Goal: Information Seeking & Learning: Learn about a topic

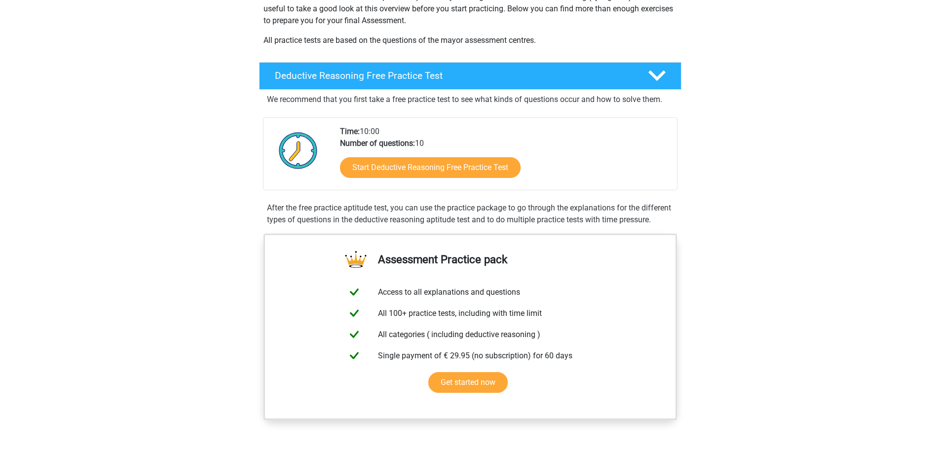
scroll to position [185, 0]
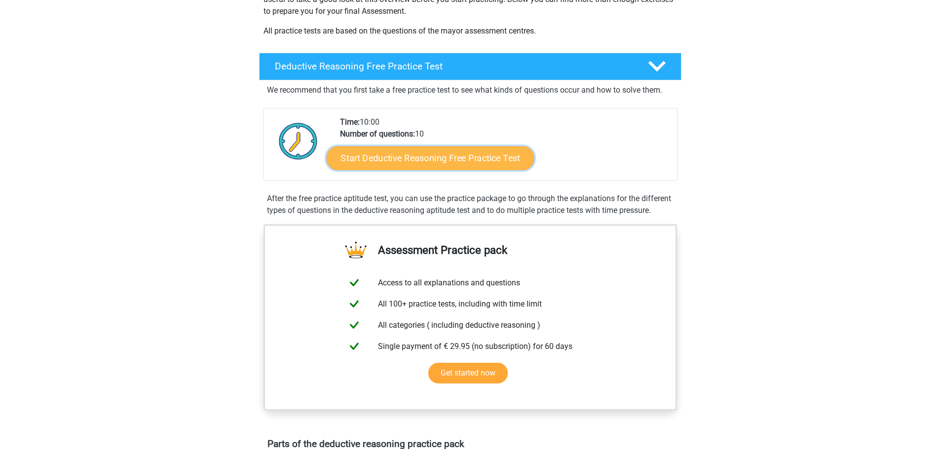
click at [363, 162] on link "Start Deductive Reasoning Free Practice Test" at bounding box center [430, 158] width 208 height 24
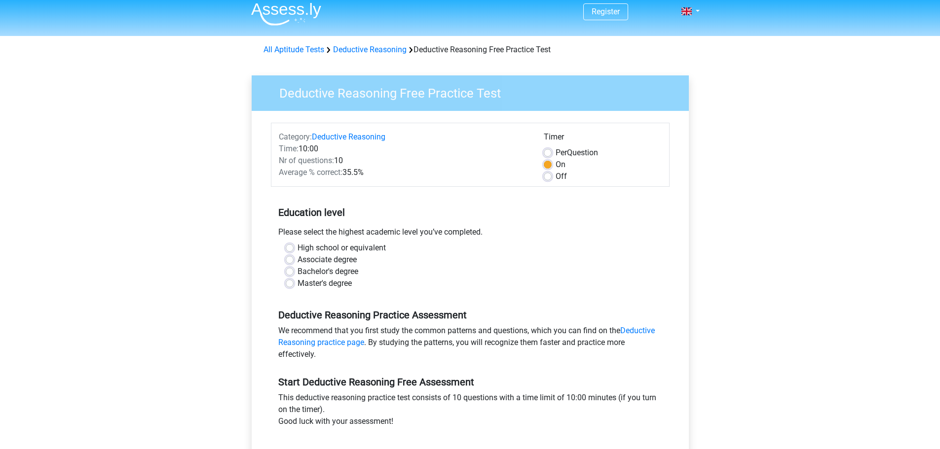
scroll to position [6, 0]
click at [298, 285] on label "Master's degree" at bounding box center [325, 283] width 54 height 12
click at [291, 285] on input "Master's degree" at bounding box center [290, 282] width 8 height 10
radio input "true"
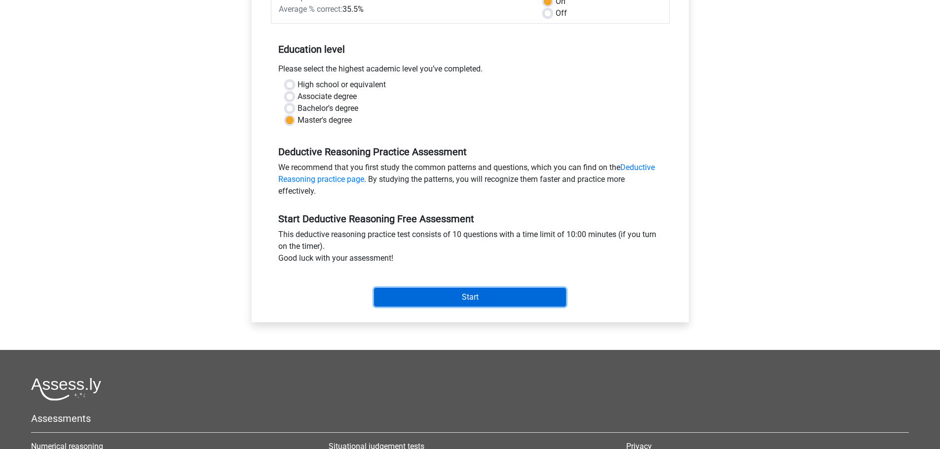
click at [414, 297] on input "Start" at bounding box center [470, 297] width 192 height 19
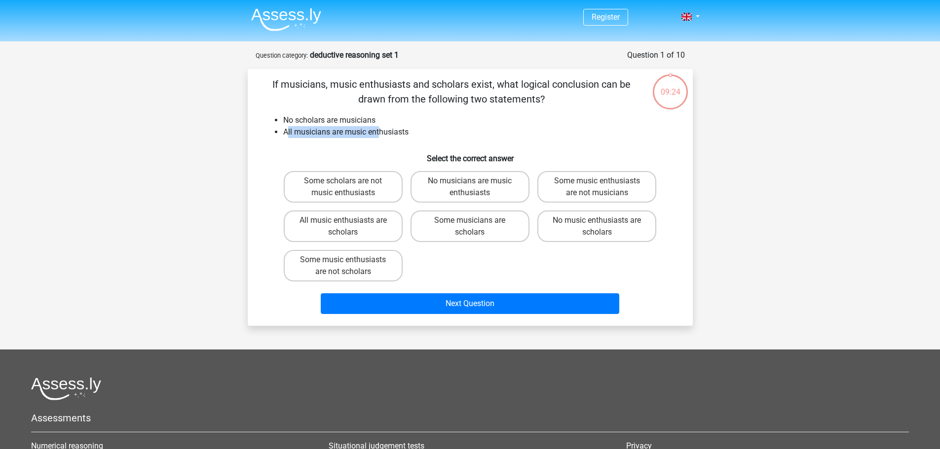
drag, startPoint x: 286, startPoint y: 133, endPoint x: 382, endPoint y: 135, distance: 96.7
click at [382, 135] on li "All musicians are music enthusiasts" at bounding box center [480, 132] width 394 height 12
click at [245, 185] on div "09:11 Question 1 of 10 Question category: deductive reasoning set 1 If musician…" at bounding box center [470, 187] width 461 height 277
click at [354, 186] on label "Some scholars are not music enthusiasts" at bounding box center [343, 187] width 119 height 32
click at [349, 186] on input "Some scholars are not music enthusiasts" at bounding box center [346, 184] width 6 height 6
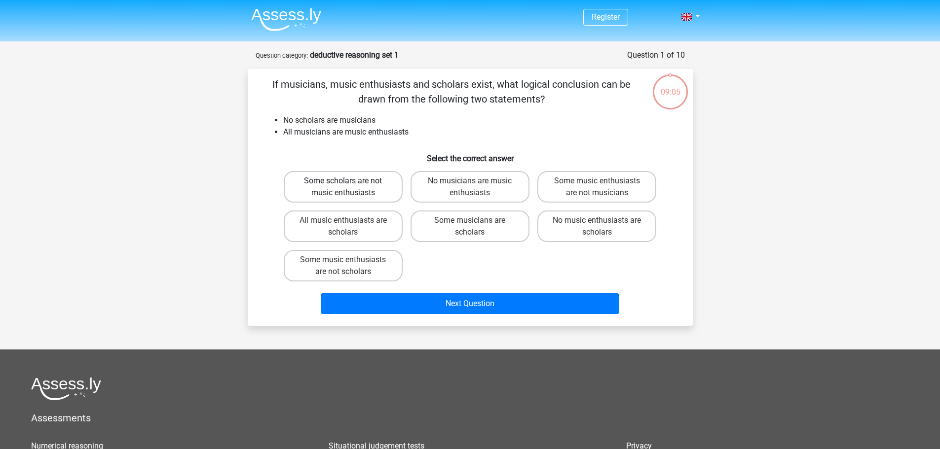
radio input "true"
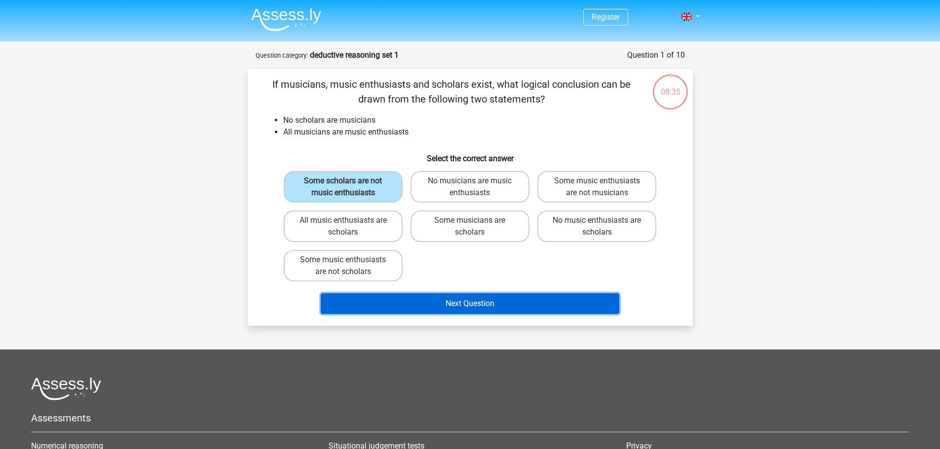
click at [507, 305] on button "Next Question" at bounding box center [470, 304] width 298 height 21
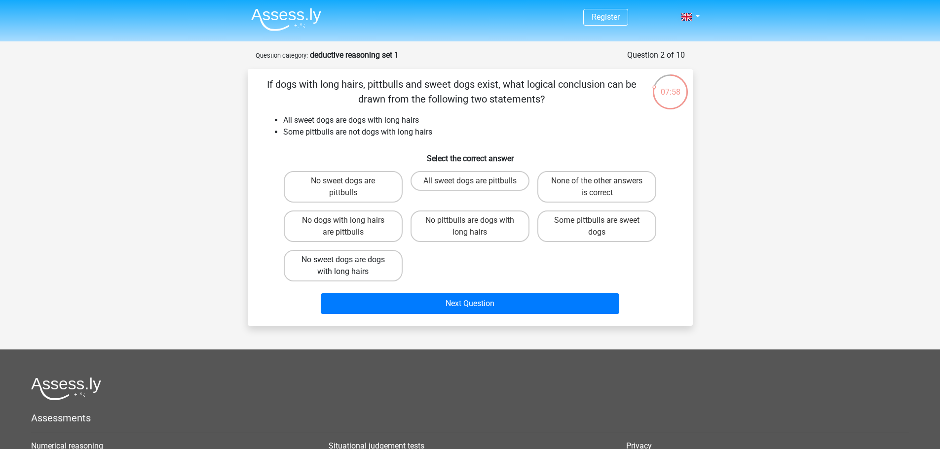
click at [386, 267] on label "No sweet dogs are dogs with long hairs" at bounding box center [343, 266] width 119 height 32
click at [349, 266] on input "No sweet dogs are dogs with long hairs" at bounding box center [346, 263] width 6 height 6
radio input "true"
click at [611, 183] on label "None of the other answers is correct" at bounding box center [596, 187] width 119 height 32
click at [603, 183] on input "None of the other answers is correct" at bounding box center [600, 184] width 6 height 6
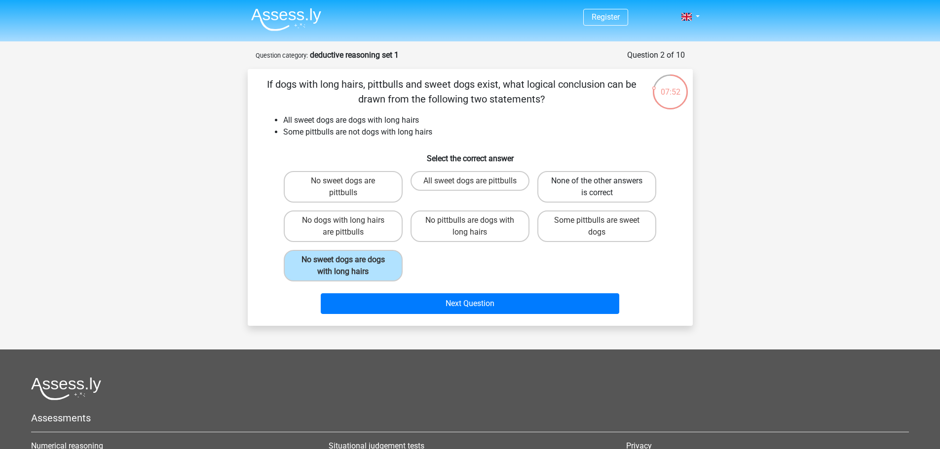
radio input "true"
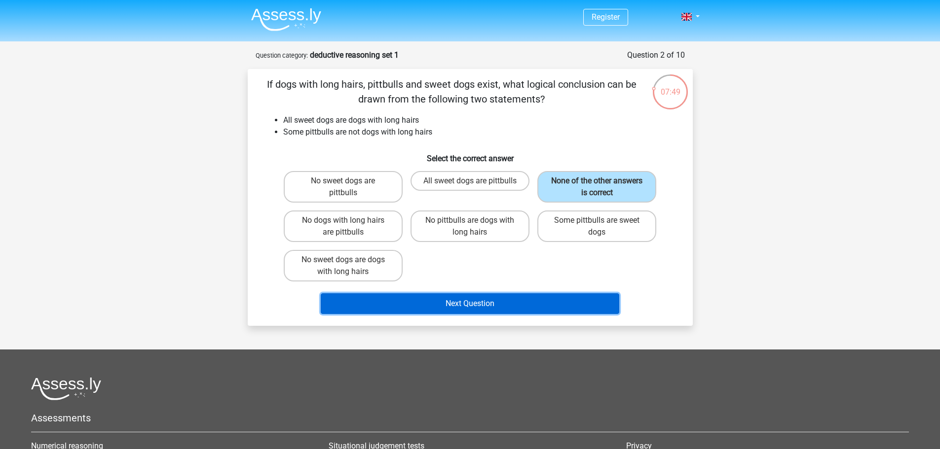
click at [569, 301] on button "Next Question" at bounding box center [470, 304] width 298 height 21
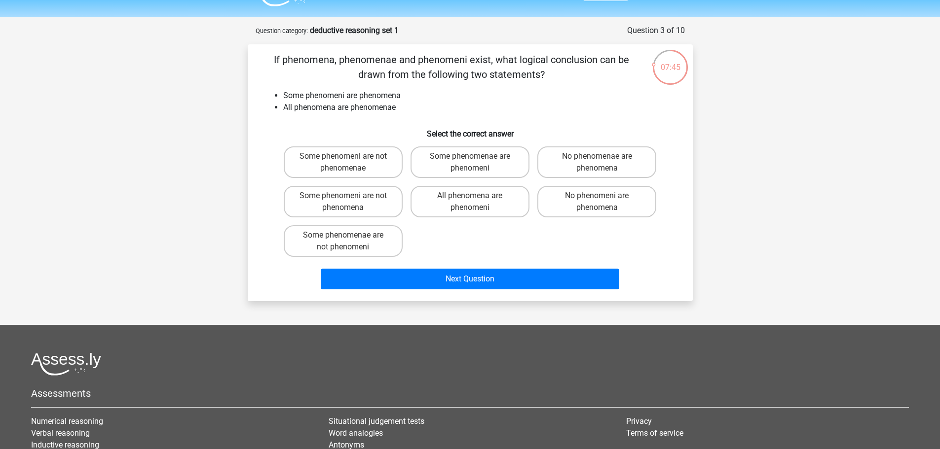
scroll to position [24, 0]
click at [512, 200] on label "All phenomena are phenomeni" at bounding box center [469, 202] width 119 height 32
click at [476, 200] on input "All phenomena are phenomeni" at bounding box center [473, 199] width 6 height 6
radio input "true"
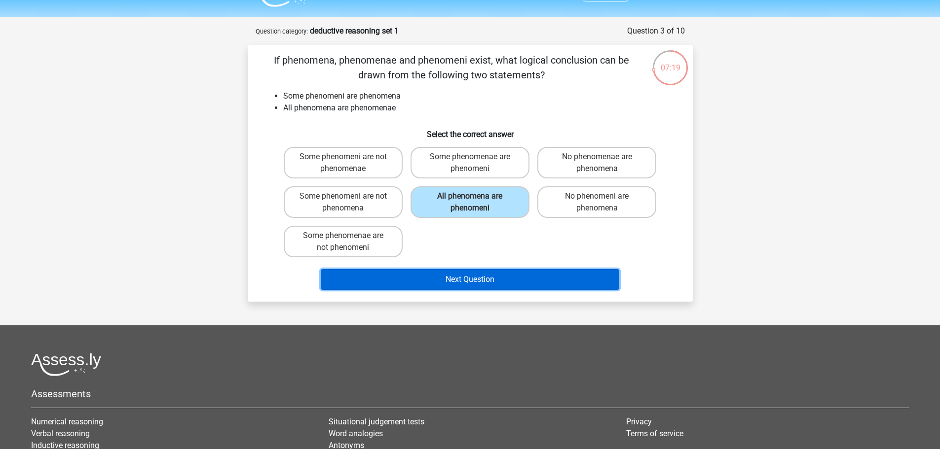
click at [530, 280] on button "Next Question" at bounding box center [470, 279] width 298 height 21
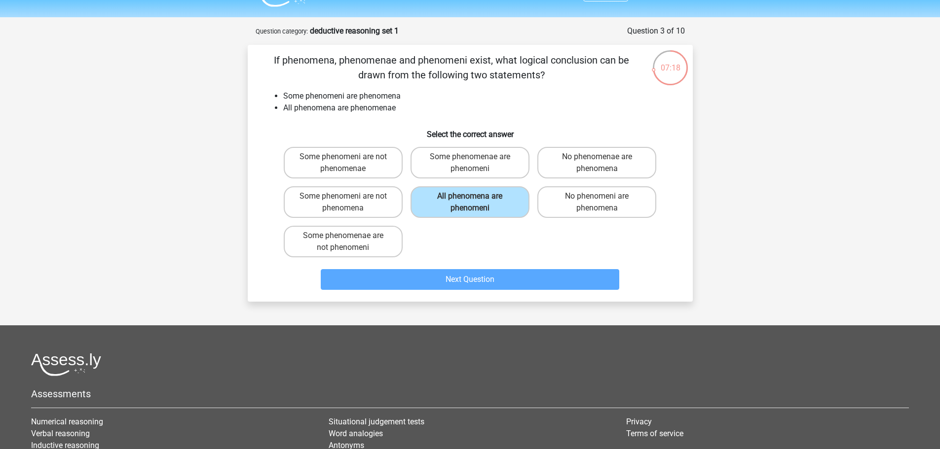
scroll to position [49, 0]
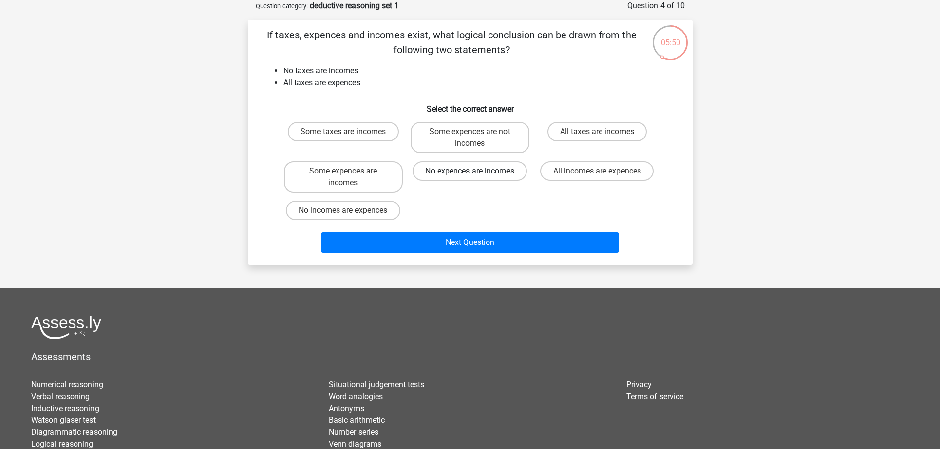
click at [483, 178] on label "No expences are incomes" at bounding box center [469, 171] width 114 height 20
click at [476, 178] on input "No expences are incomes" at bounding box center [473, 174] width 6 height 6
radio input "true"
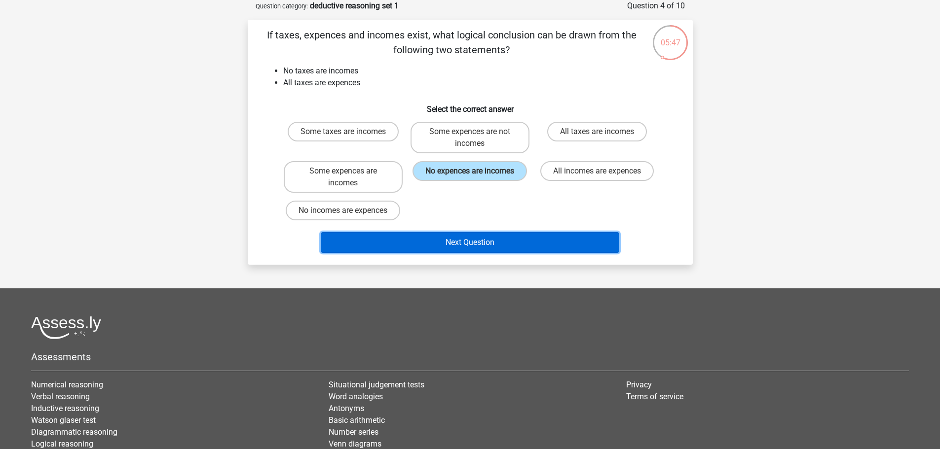
click at [504, 234] on button "Next Question" at bounding box center [470, 242] width 298 height 21
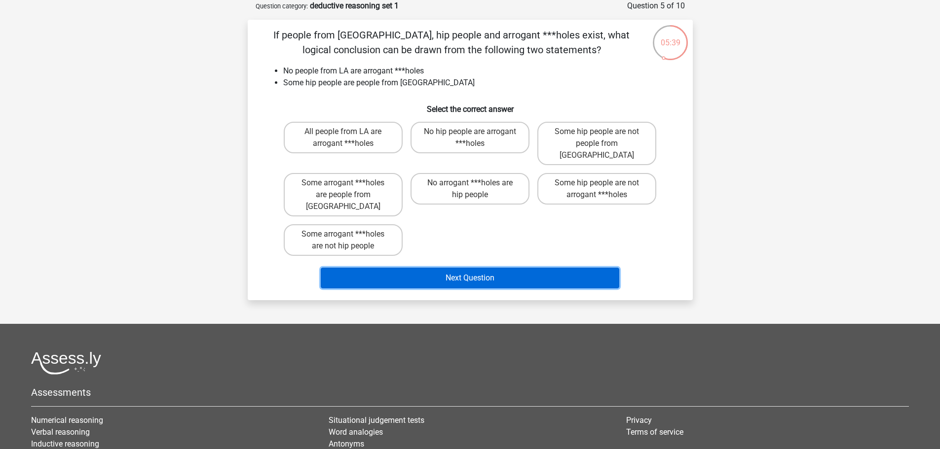
click at [472, 268] on button "Next Question" at bounding box center [470, 278] width 298 height 21
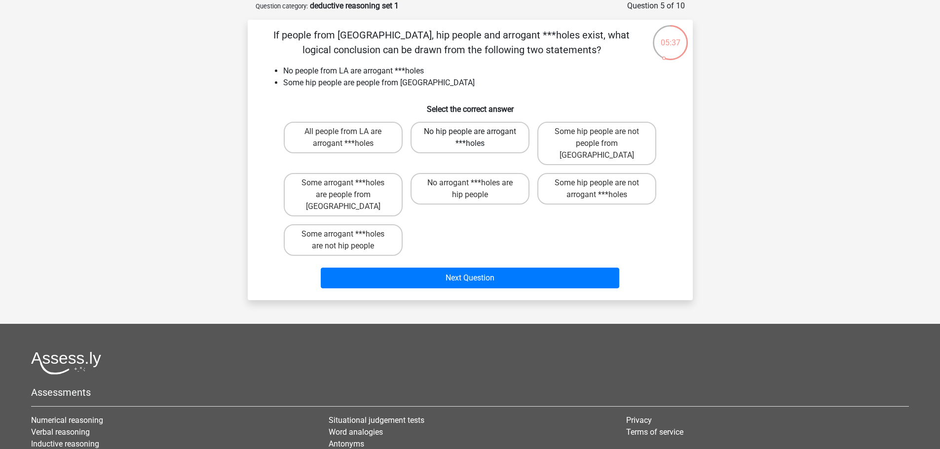
click at [476, 146] on label "No hip people are arrogant ***holes" at bounding box center [469, 138] width 119 height 32
click at [476, 138] on input "No hip people are arrogant ***holes" at bounding box center [473, 135] width 6 height 6
radio input "true"
click at [572, 184] on label "Some hip people are not arrogant ***holes" at bounding box center [596, 189] width 119 height 32
click at [597, 184] on input "Some hip people are not arrogant ***holes" at bounding box center [600, 186] width 6 height 6
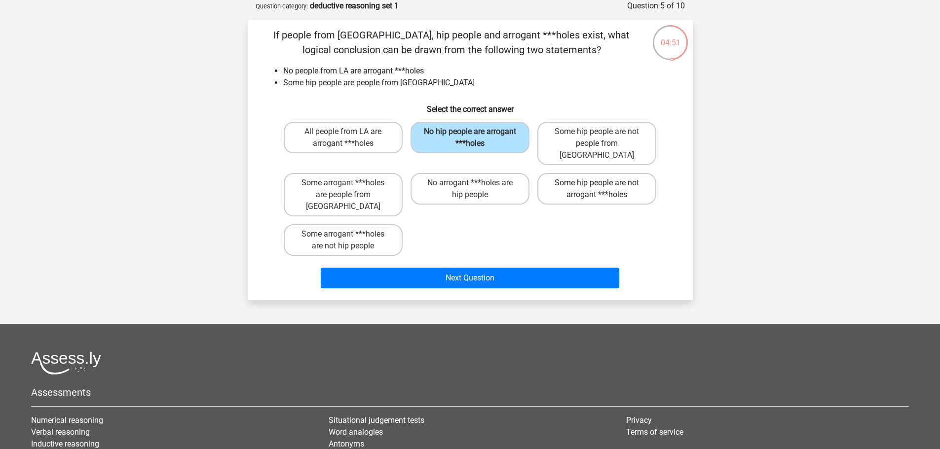
radio input "true"
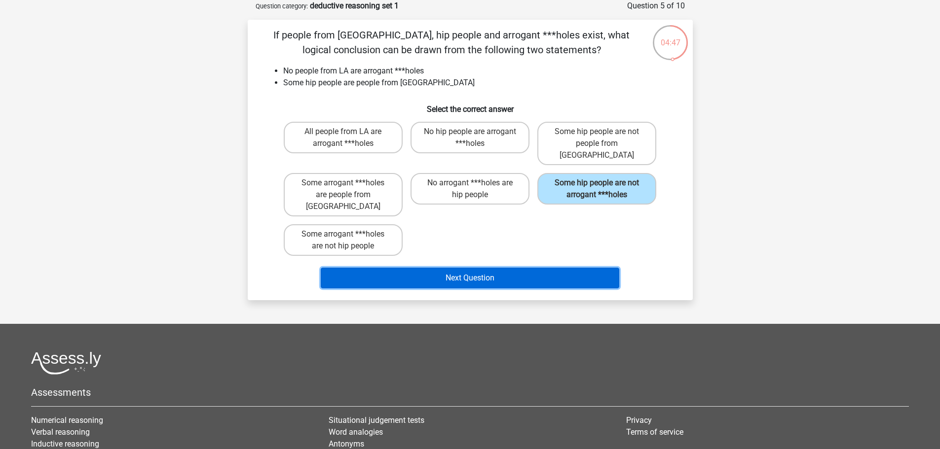
click at [574, 268] on button "Next Question" at bounding box center [470, 278] width 298 height 21
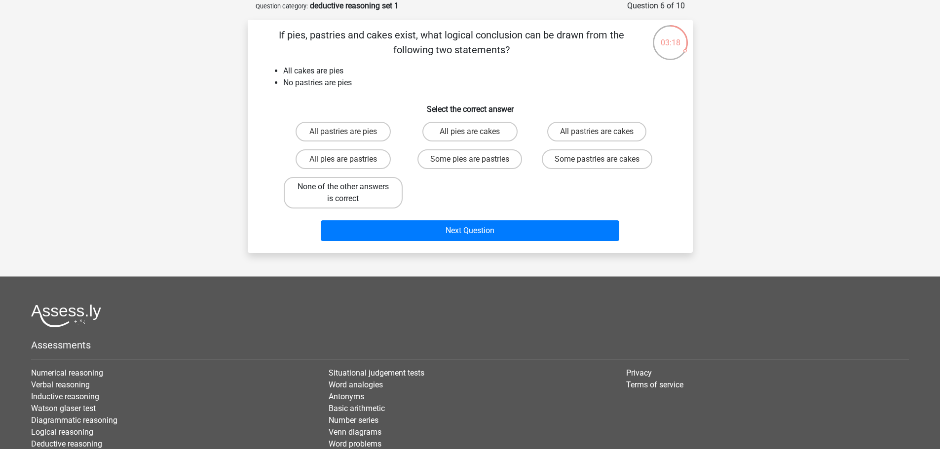
click at [377, 190] on label "None of the other answers is correct" at bounding box center [343, 193] width 119 height 32
click at [349, 190] on input "None of the other answers is correct" at bounding box center [346, 190] width 6 height 6
radio input "true"
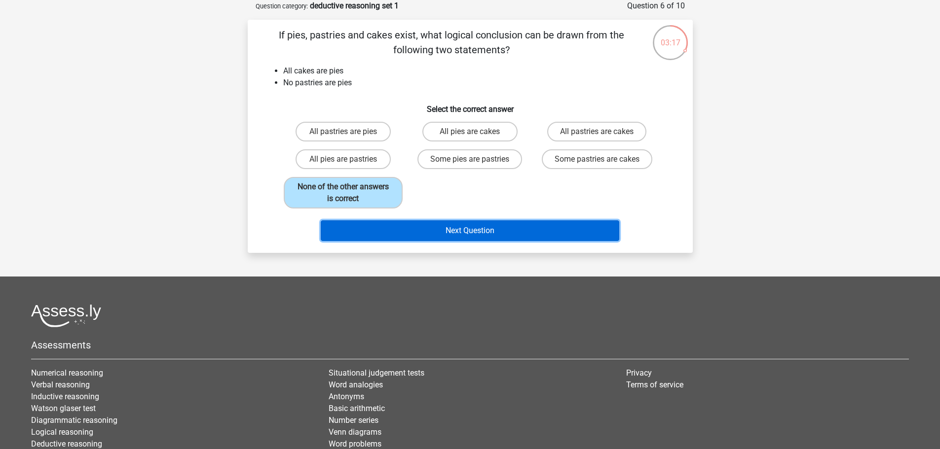
click at [504, 229] on button "Next Question" at bounding box center [470, 231] width 298 height 21
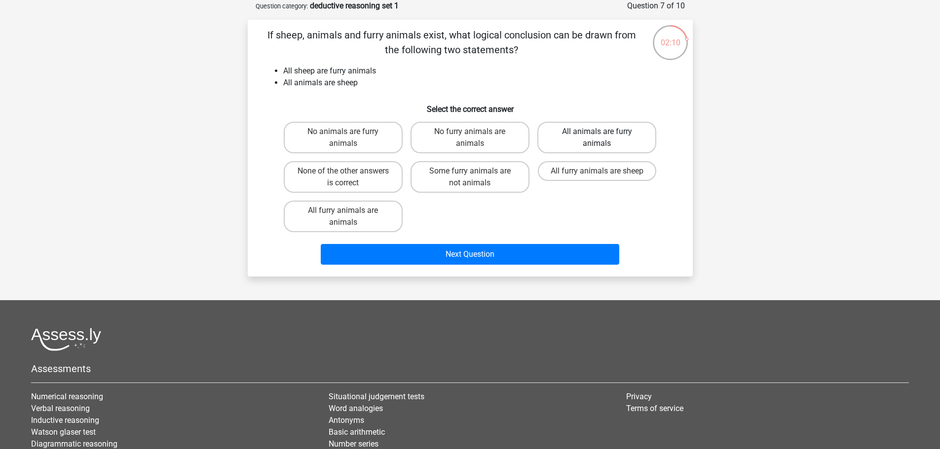
click at [590, 147] on label "All animals are furry animals" at bounding box center [596, 138] width 119 height 32
click at [597, 138] on input "All animals are furry animals" at bounding box center [600, 135] width 6 height 6
radio input "true"
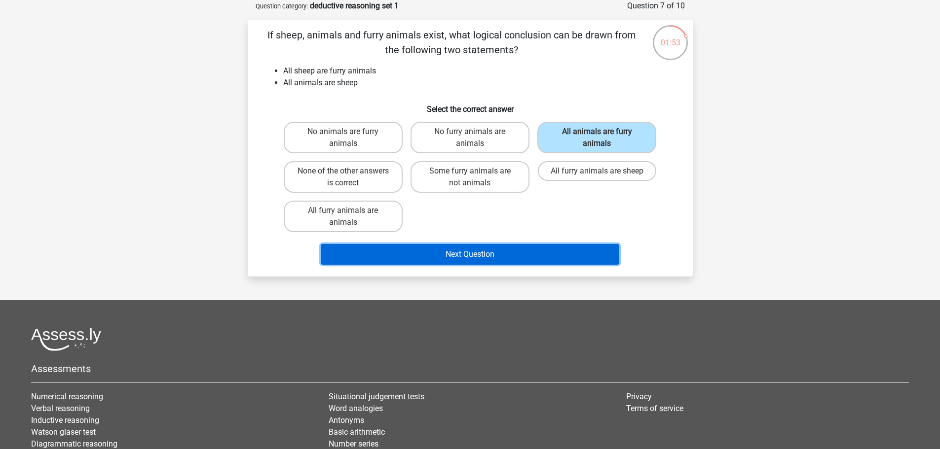
click at [431, 251] on button "Next Question" at bounding box center [470, 254] width 298 height 21
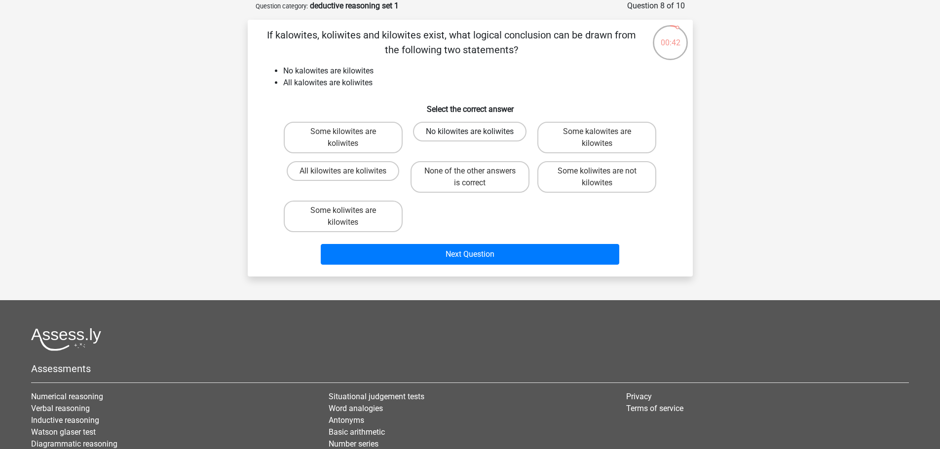
click at [485, 134] on label "No kilowites are koliwites" at bounding box center [469, 132] width 113 height 20
click at [476, 134] on input "No kilowites are koliwites" at bounding box center [473, 135] width 6 height 6
radio input "true"
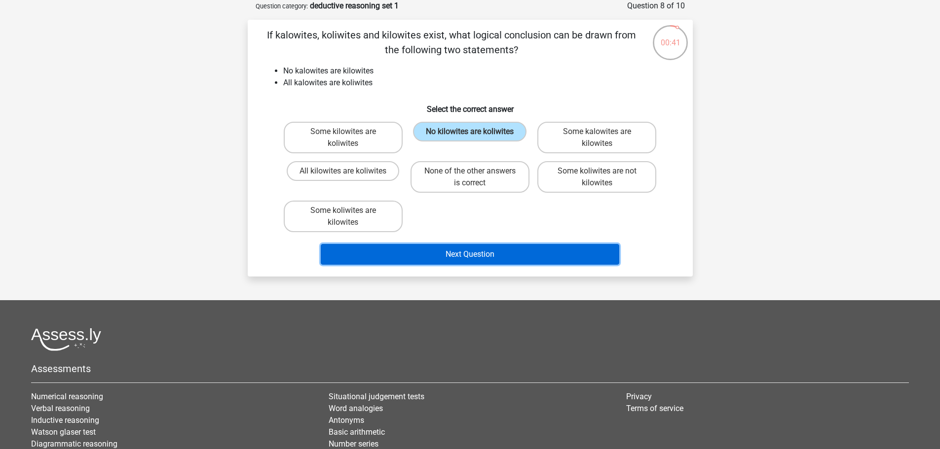
click at [470, 256] on button "Next Question" at bounding box center [470, 254] width 298 height 21
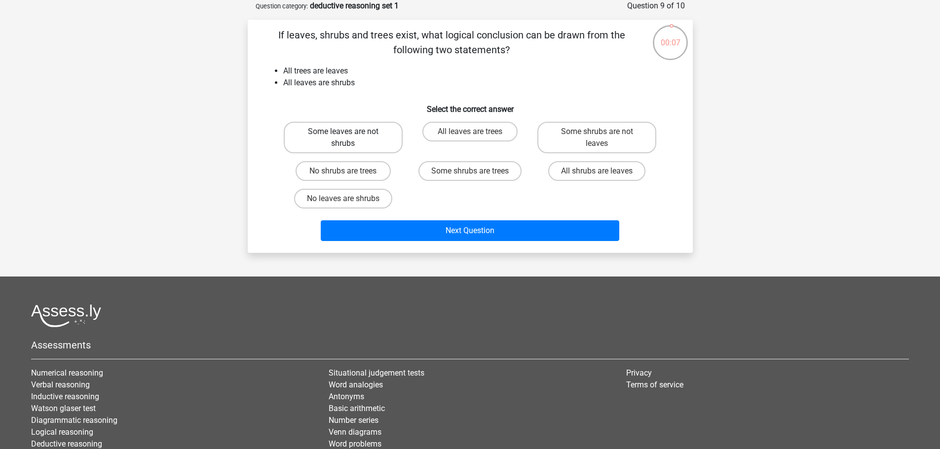
click at [385, 153] on label "Some leaves are not shrubs" at bounding box center [343, 138] width 119 height 32
click at [349, 138] on input "Some leaves are not shrubs" at bounding box center [346, 135] width 6 height 6
radio input "true"
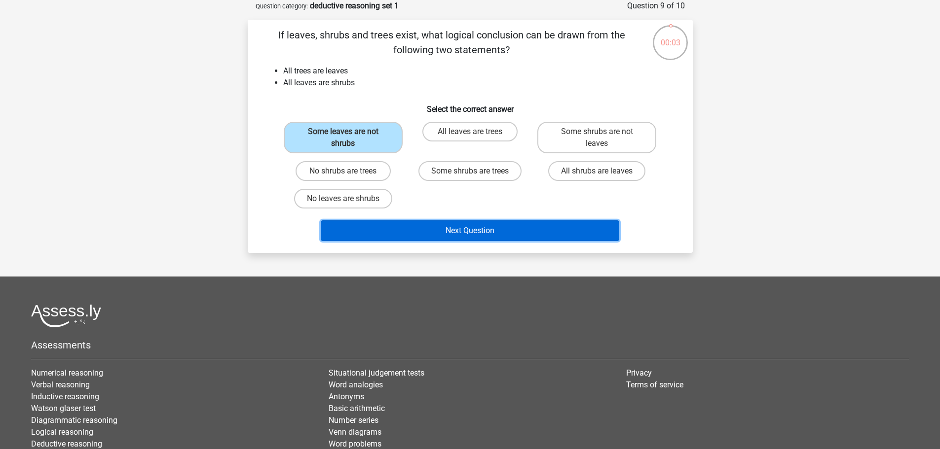
click at [425, 225] on button "Next Question" at bounding box center [470, 231] width 298 height 21
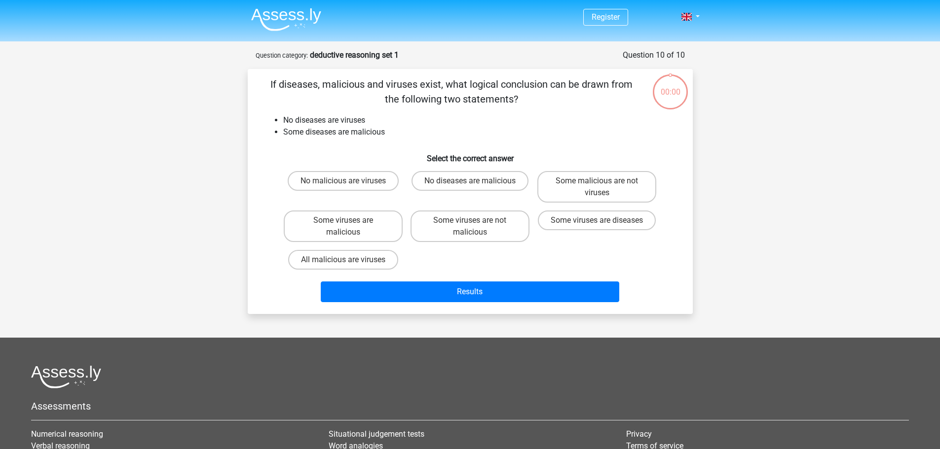
scroll to position [49, 0]
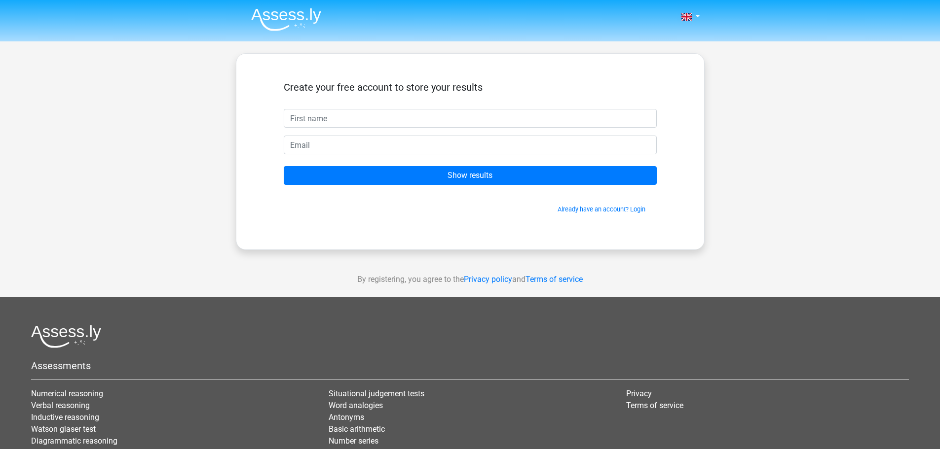
click at [318, 117] on input "text" at bounding box center [470, 118] width 373 height 19
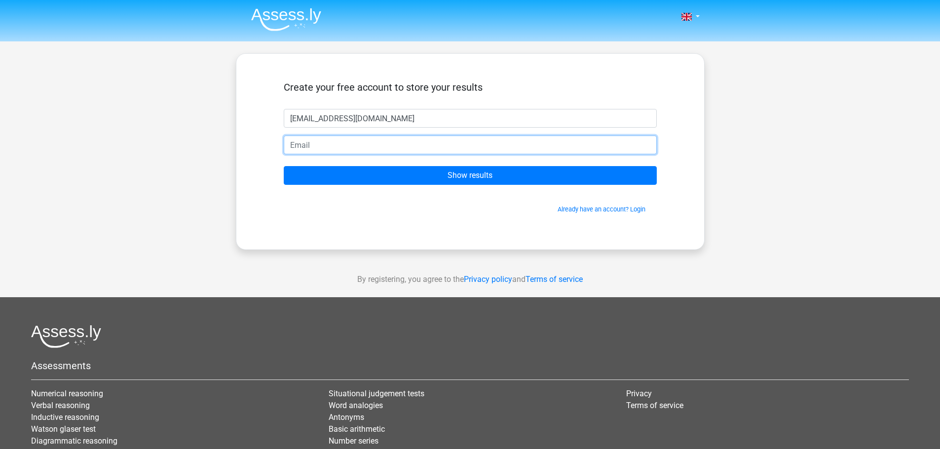
click at [307, 146] on input "email" at bounding box center [470, 145] width 373 height 19
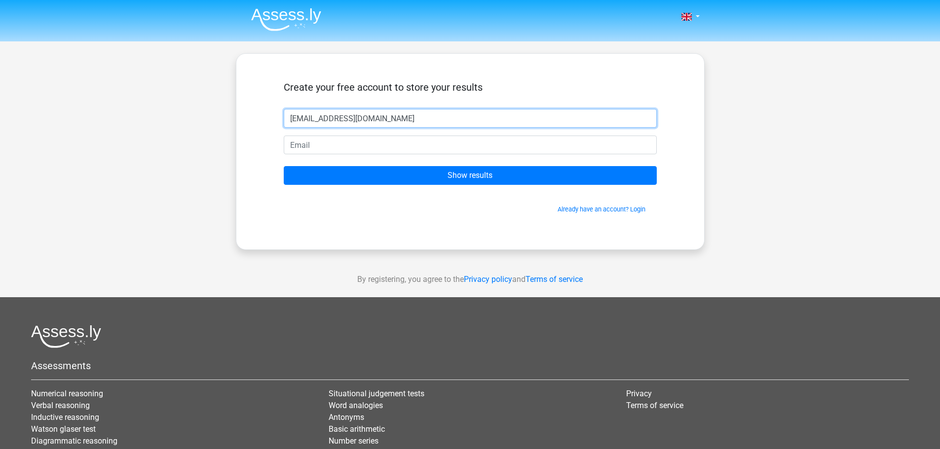
click at [393, 119] on input "[EMAIL_ADDRESS][DOMAIN_NAME]" at bounding box center [470, 118] width 373 height 19
type input "[PERSON_NAME]"
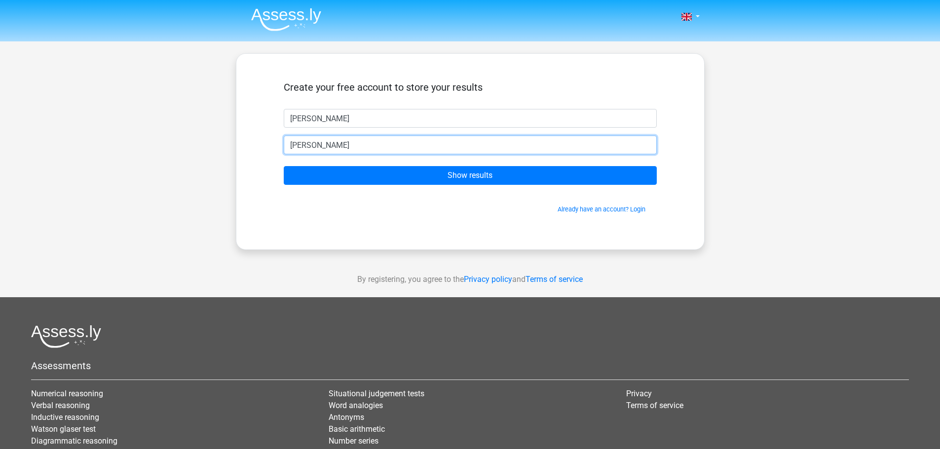
type input "[EMAIL_ADDRESS][DOMAIN_NAME]"
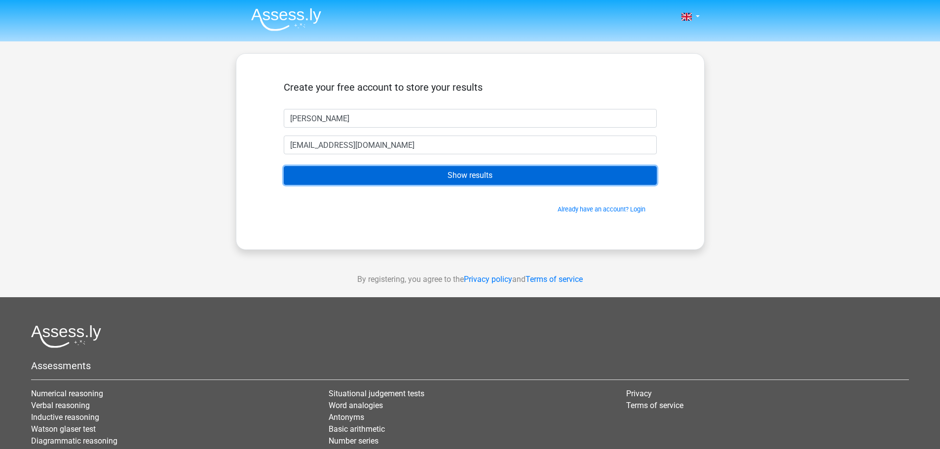
click at [430, 178] on input "Show results" at bounding box center [470, 175] width 373 height 19
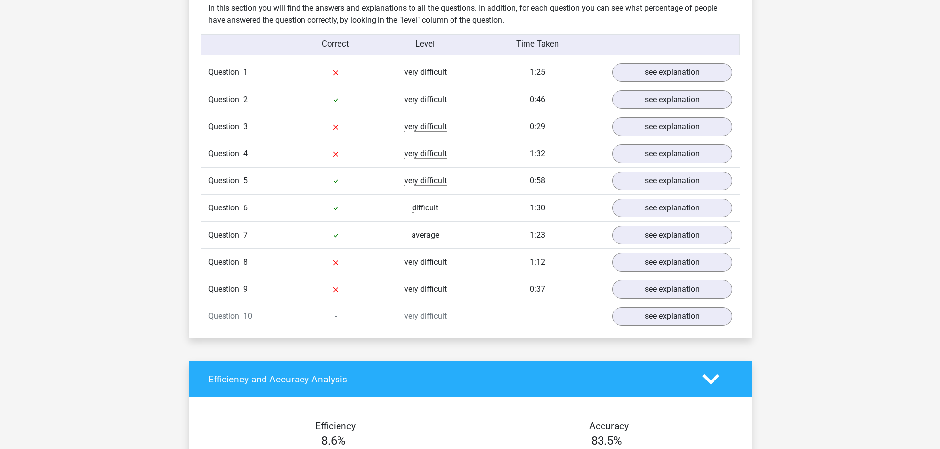
scroll to position [709, 0]
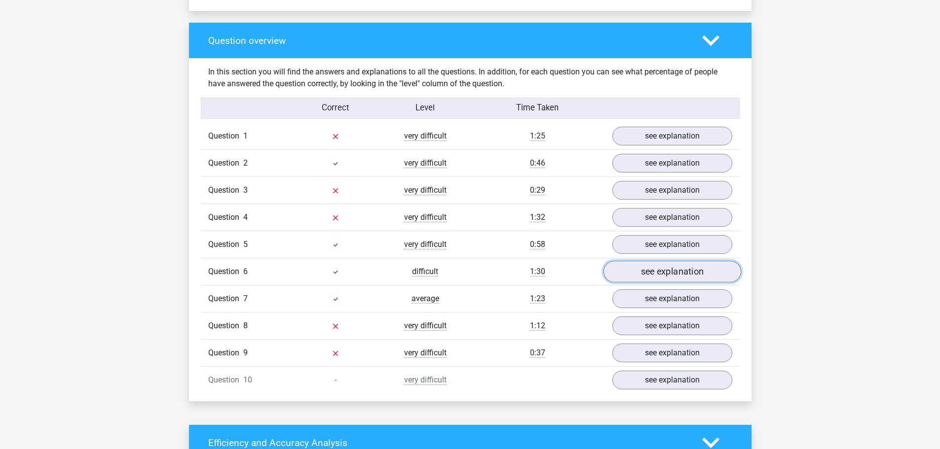
click at [661, 274] on link "see explanation" at bounding box center [672, 272] width 138 height 22
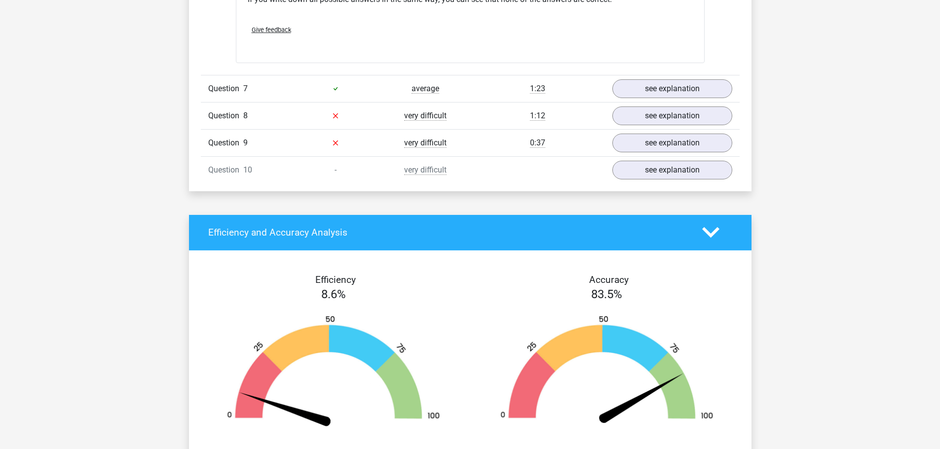
scroll to position [1293, 0]
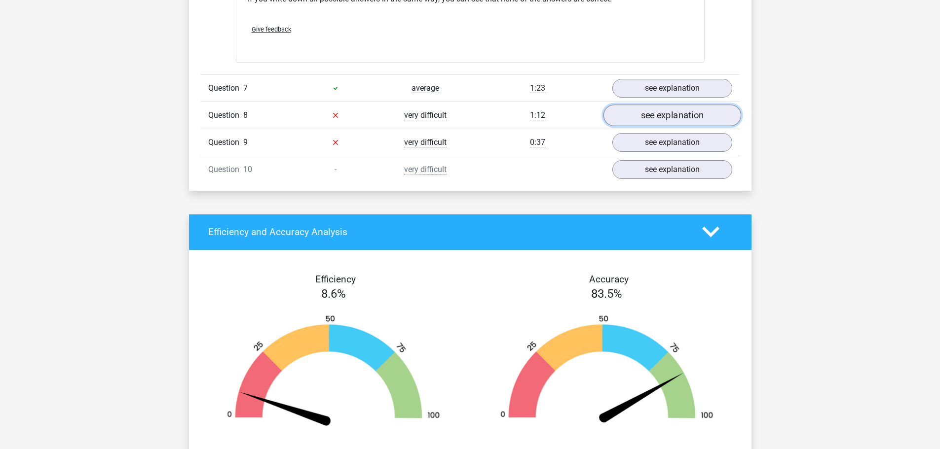
click at [696, 115] on link "see explanation" at bounding box center [672, 116] width 138 height 22
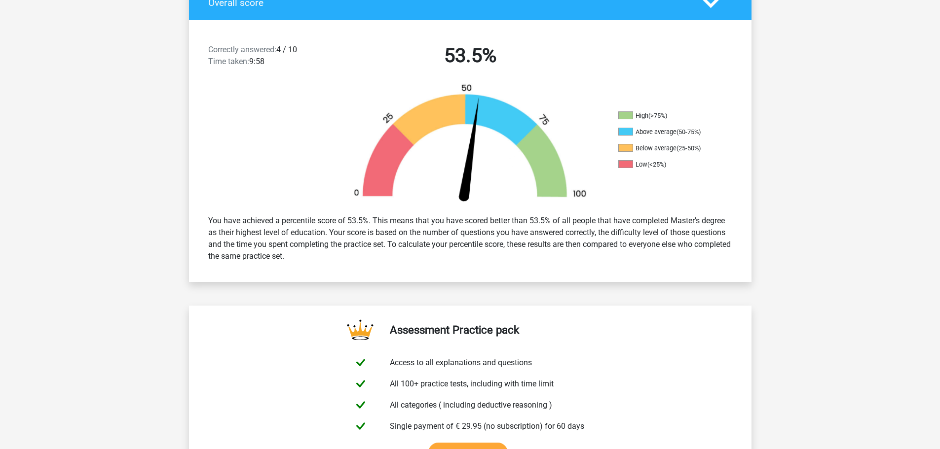
scroll to position [0, 0]
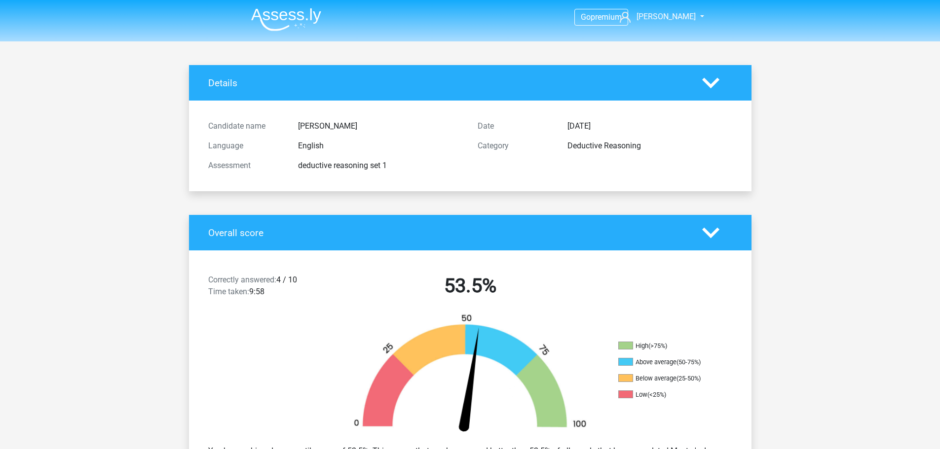
click at [288, 18] on img at bounding box center [286, 19] width 70 height 23
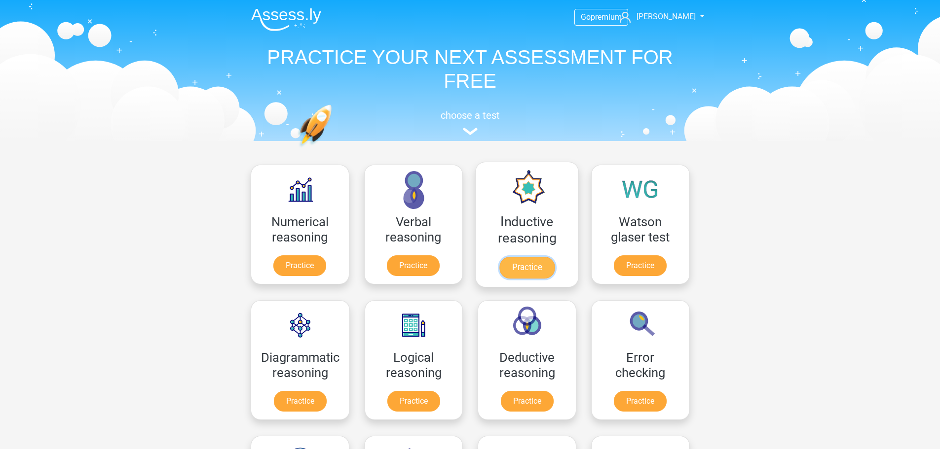
click at [524, 270] on link "Practice" at bounding box center [526, 268] width 55 height 22
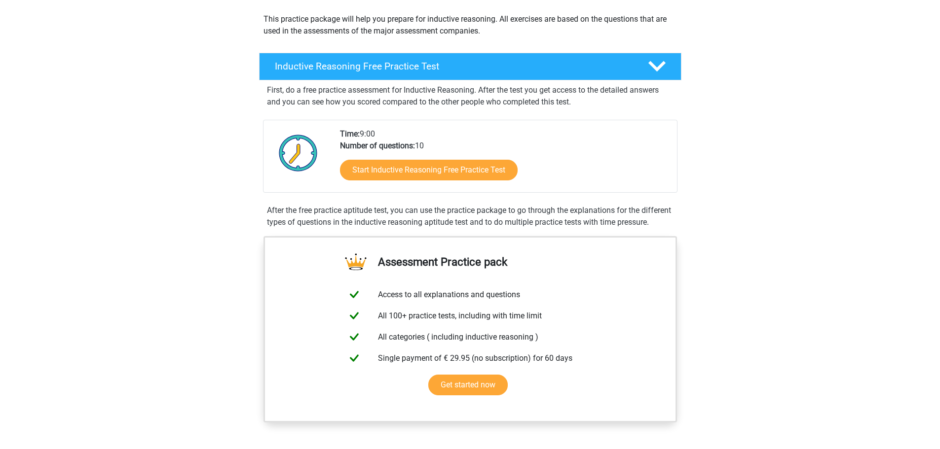
scroll to position [111, 0]
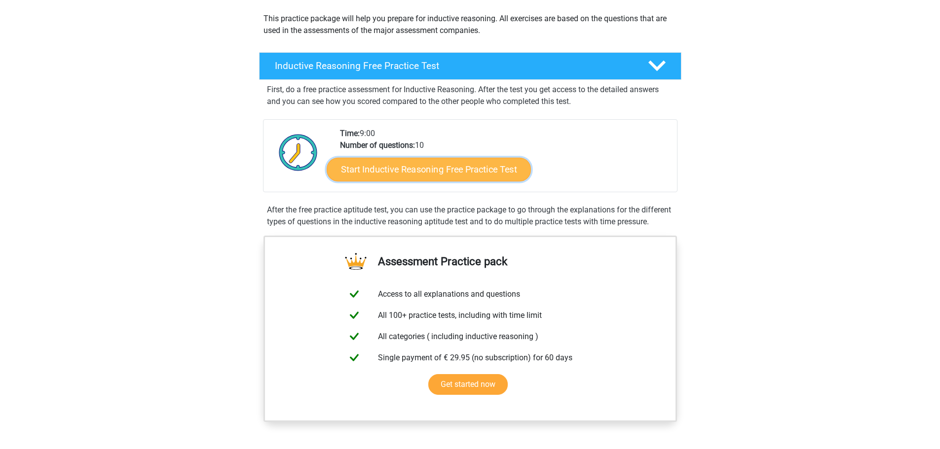
click at [410, 168] on link "Start Inductive Reasoning Free Practice Test" at bounding box center [429, 169] width 204 height 24
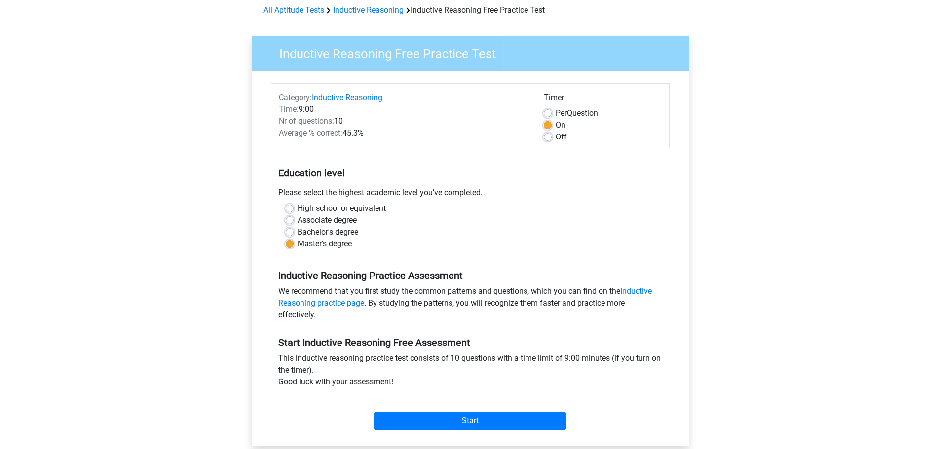
scroll to position [45, 0]
click at [494, 424] on input "Start" at bounding box center [470, 420] width 192 height 19
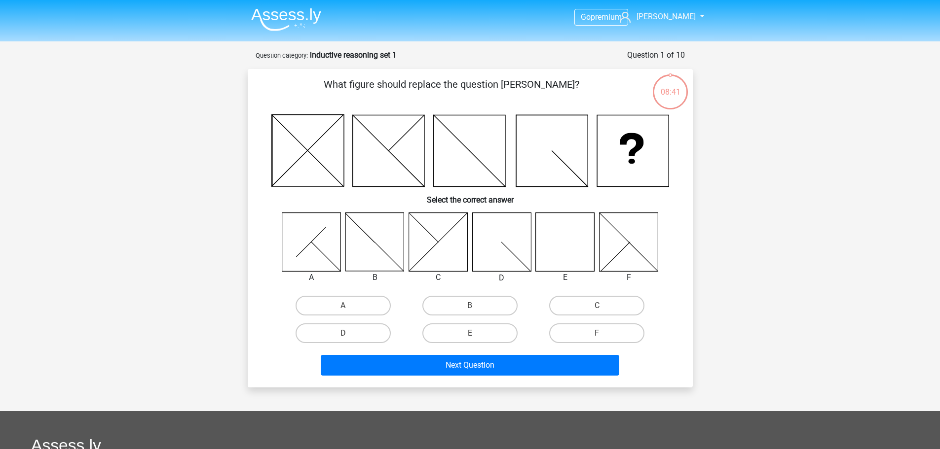
click at [569, 246] on icon at bounding box center [565, 242] width 59 height 59
click at [473, 338] on input "E" at bounding box center [473, 337] width 6 height 6
radio input "true"
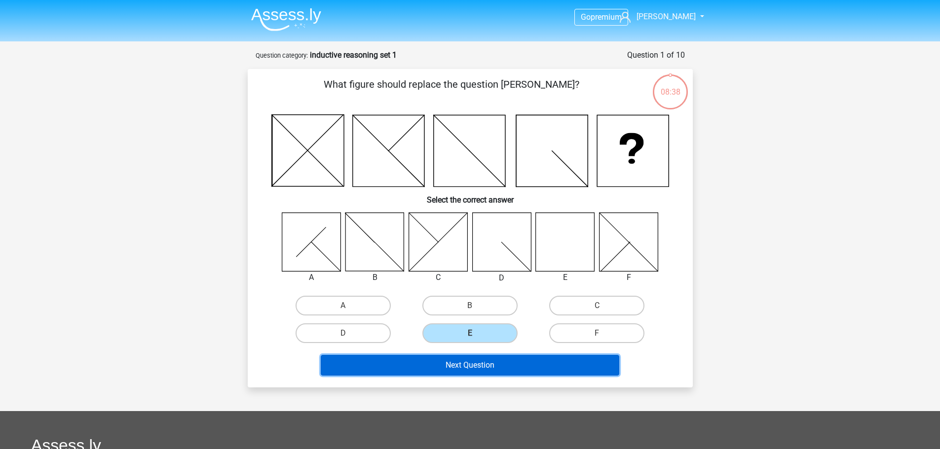
click at [480, 367] on button "Next Question" at bounding box center [470, 365] width 298 height 21
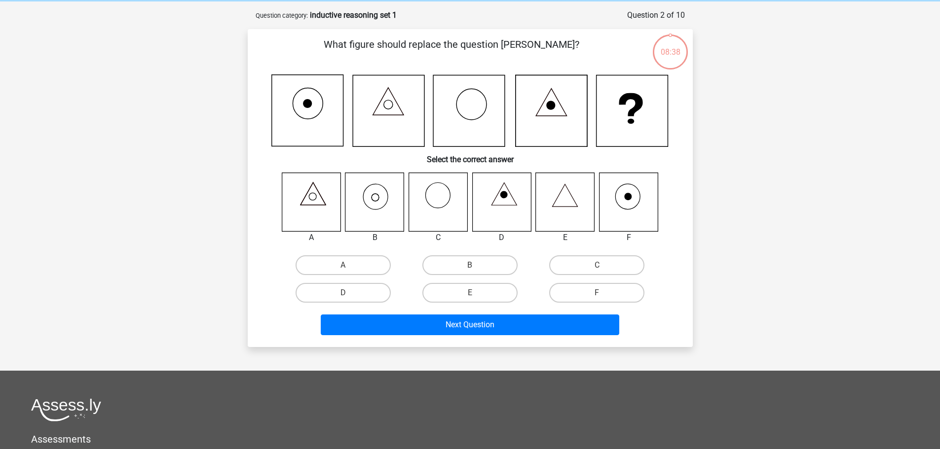
scroll to position [49, 0]
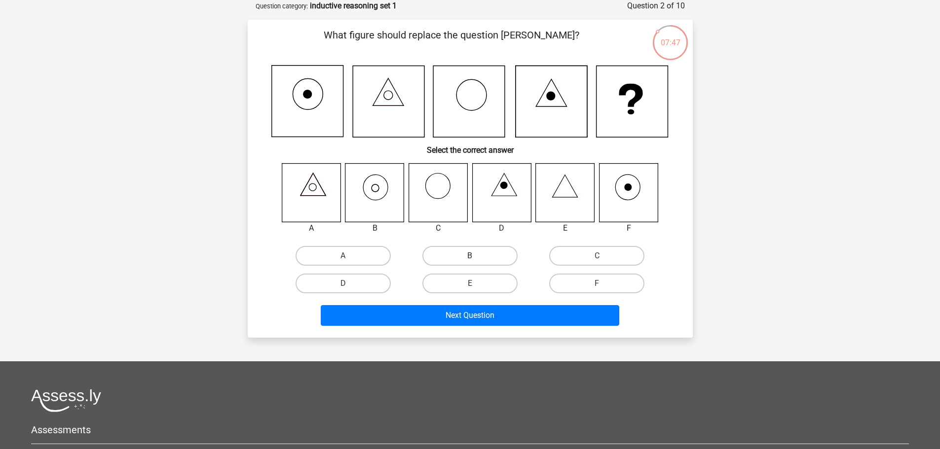
click at [472, 253] on label "B" at bounding box center [469, 256] width 95 height 20
click at [472, 256] on input "B" at bounding box center [473, 259] width 6 height 6
radio input "true"
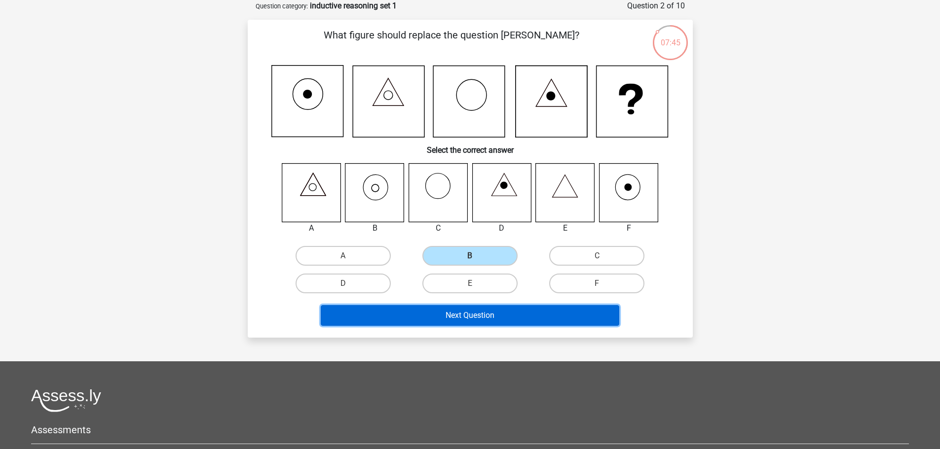
click at [478, 314] on button "Next Question" at bounding box center [470, 315] width 298 height 21
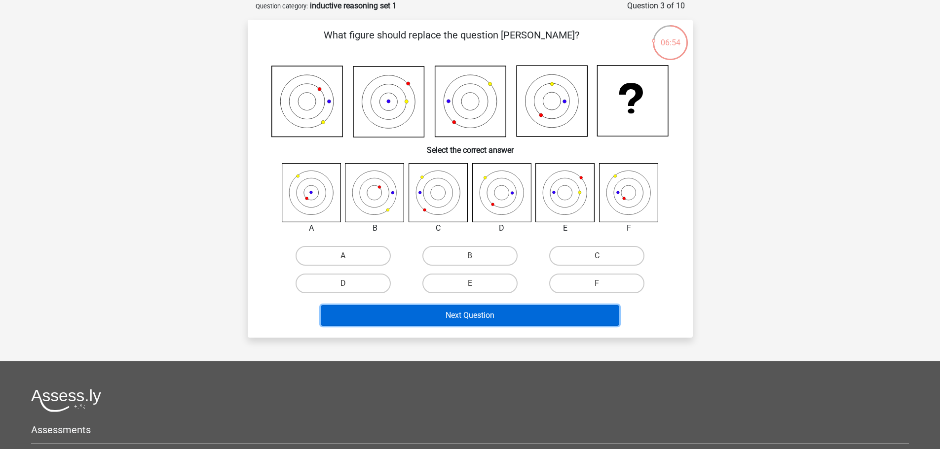
click at [460, 319] on button "Next Question" at bounding box center [470, 315] width 298 height 21
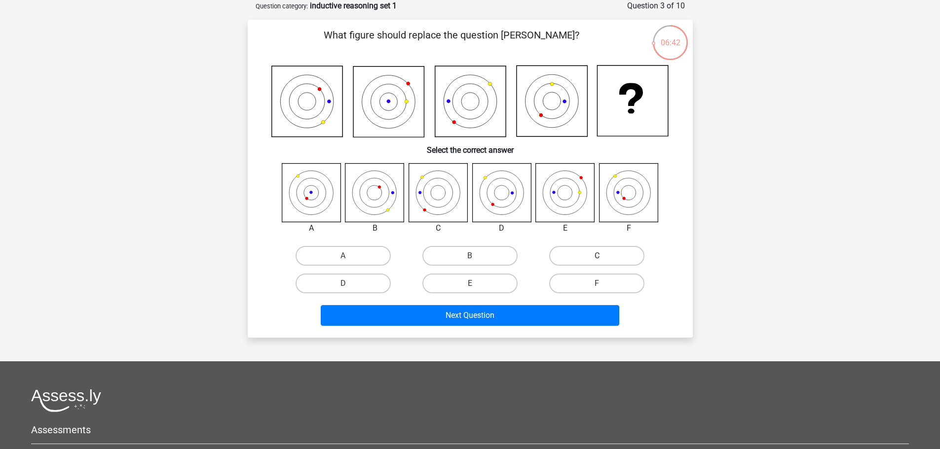
click at [596, 254] on label "C" at bounding box center [596, 256] width 95 height 20
click at [597, 256] on input "C" at bounding box center [600, 259] width 6 height 6
radio input "true"
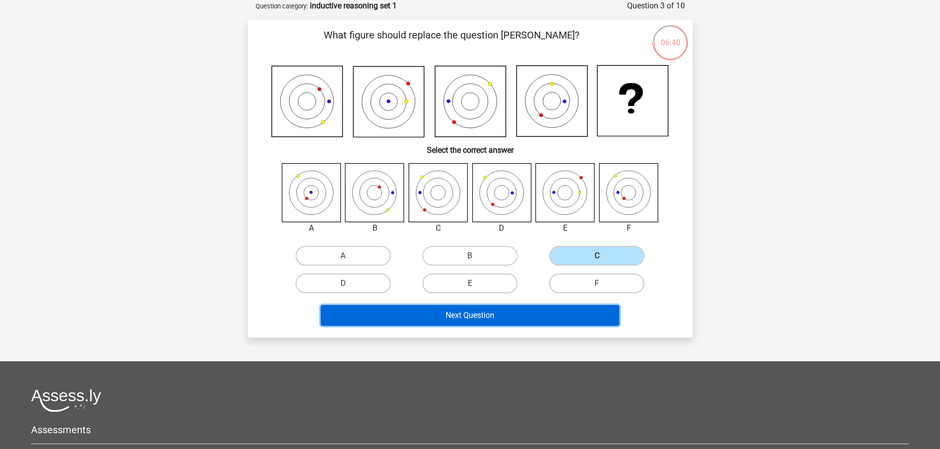
click at [537, 317] on button "Next Question" at bounding box center [470, 315] width 298 height 21
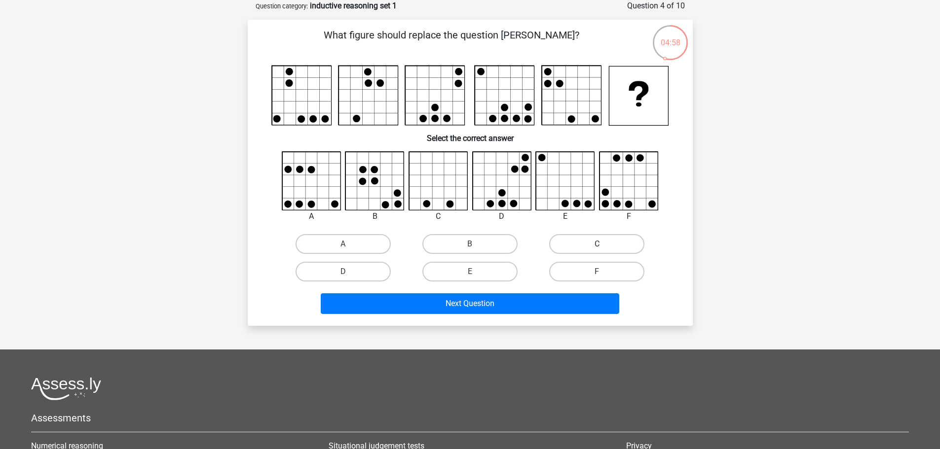
click at [577, 241] on label "C" at bounding box center [596, 244] width 95 height 20
click at [597, 244] on input "C" at bounding box center [600, 247] width 6 height 6
radio input "true"
click at [355, 267] on label "D" at bounding box center [343, 272] width 95 height 20
click at [349, 272] on input "D" at bounding box center [346, 275] width 6 height 6
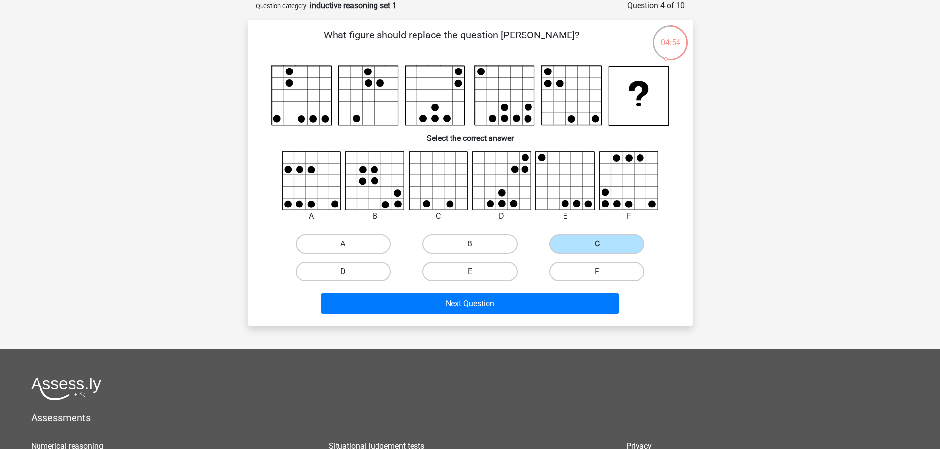
radio input "true"
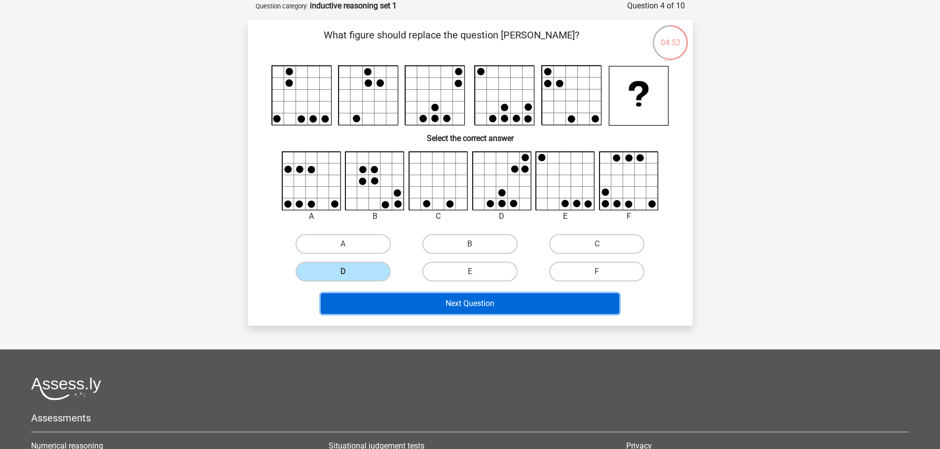
click at [448, 302] on button "Next Question" at bounding box center [470, 304] width 298 height 21
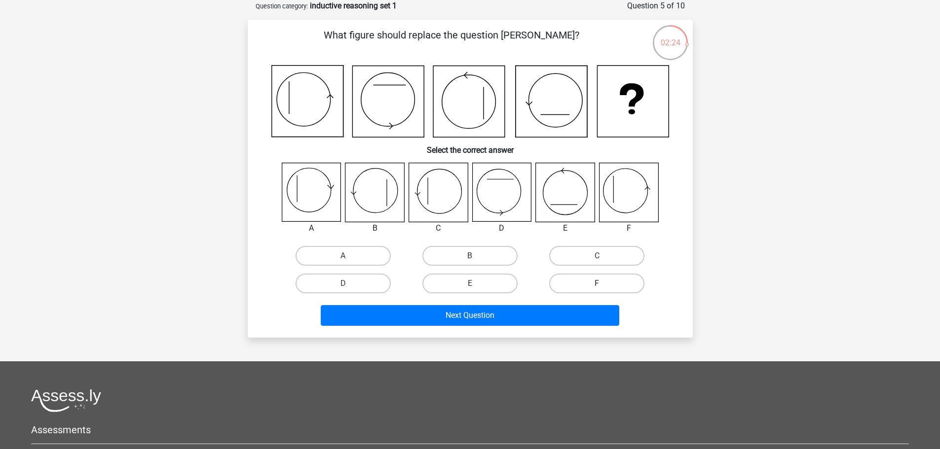
click at [599, 283] on label "F" at bounding box center [596, 284] width 95 height 20
click at [599, 284] on input "F" at bounding box center [600, 287] width 6 height 6
radio input "true"
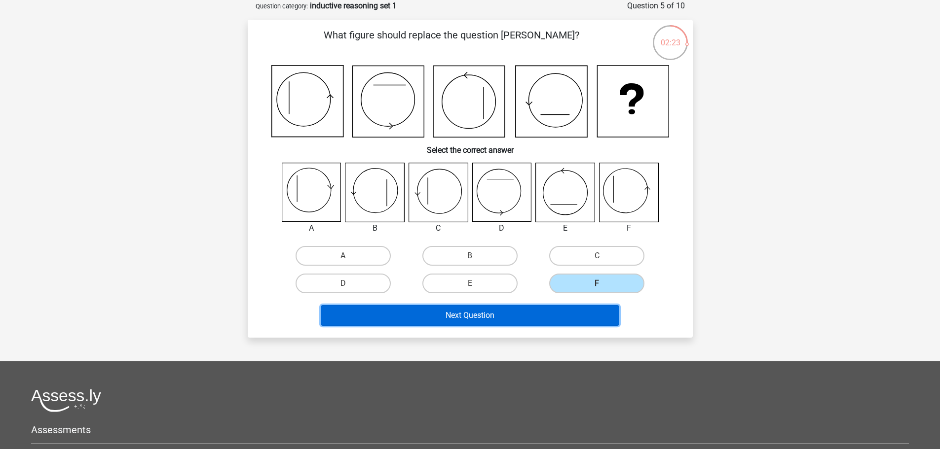
click at [564, 320] on button "Next Question" at bounding box center [470, 315] width 298 height 21
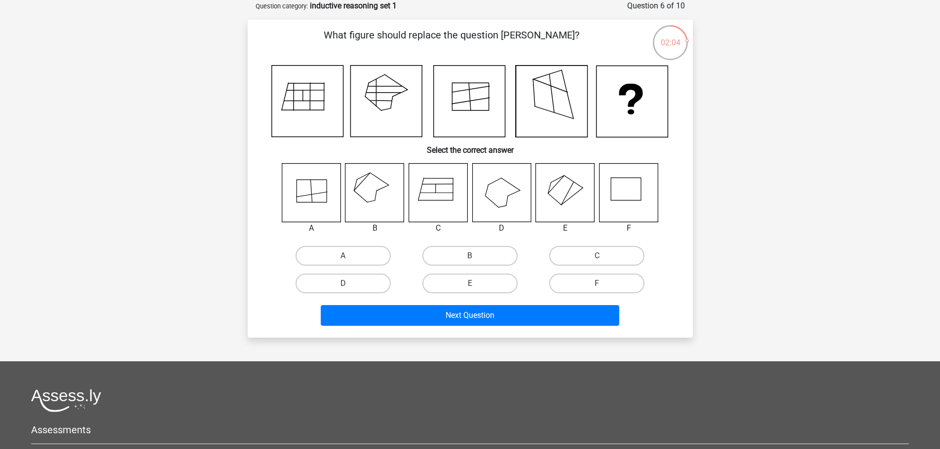
click at [383, 196] on icon at bounding box center [374, 192] width 59 height 59
click at [551, 206] on icon at bounding box center [565, 192] width 59 height 59
click at [471, 291] on label "E" at bounding box center [469, 284] width 95 height 20
click at [471, 290] on input "E" at bounding box center [473, 287] width 6 height 6
radio input "true"
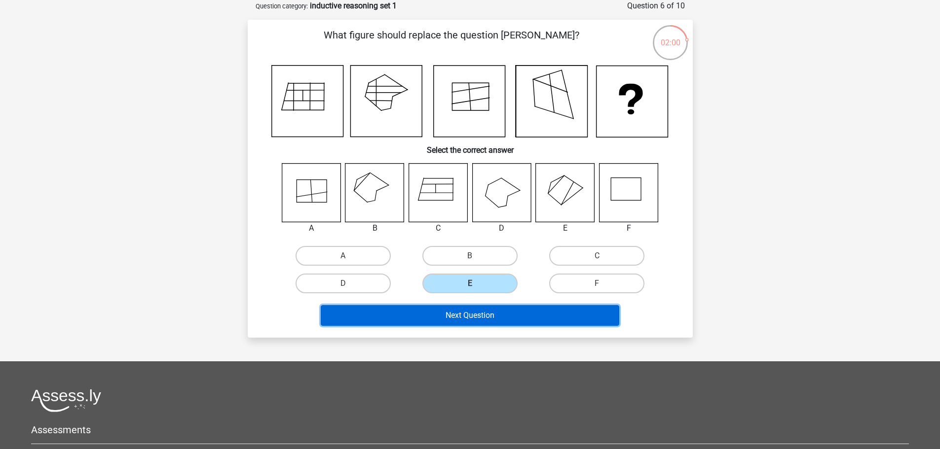
click at [477, 310] on button "Next Question" at bounding box center [470, 315] width 298 height 21
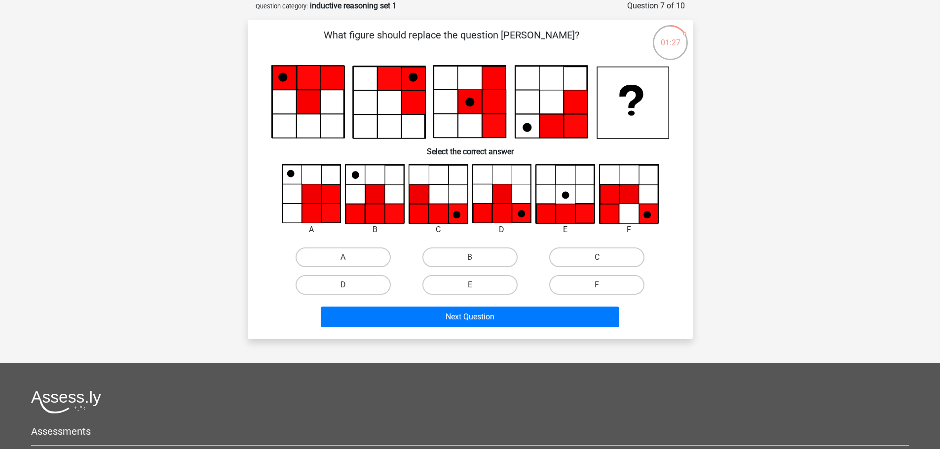
click at [521, 206] on icon at bounding box center [521, 213] width 19 height 19
click at [362, 291] on label "D" at bounding box center [343, 285] width 95 height 20
click at [349, 291] on input "D" at bounding box center [346, 288] width 6 height 6
radio input "true"
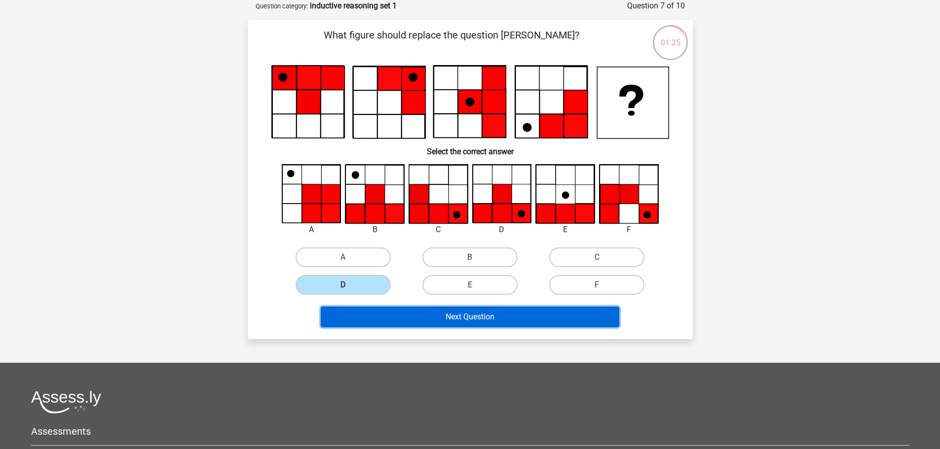
click at [426, 314] on button "Next Question" at bounding box center [470, 317] width 298 height 21
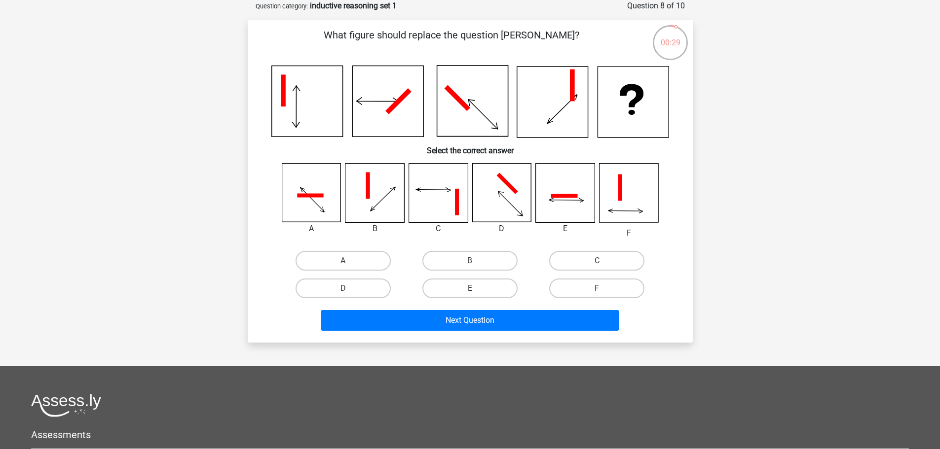
click at [459, 288] on label "E" at bounding box center [469, 289] width 95 height 20
click at [470, 289] on input "E" at bounding box center [473, 292] width 6 height 6
radio input "true"
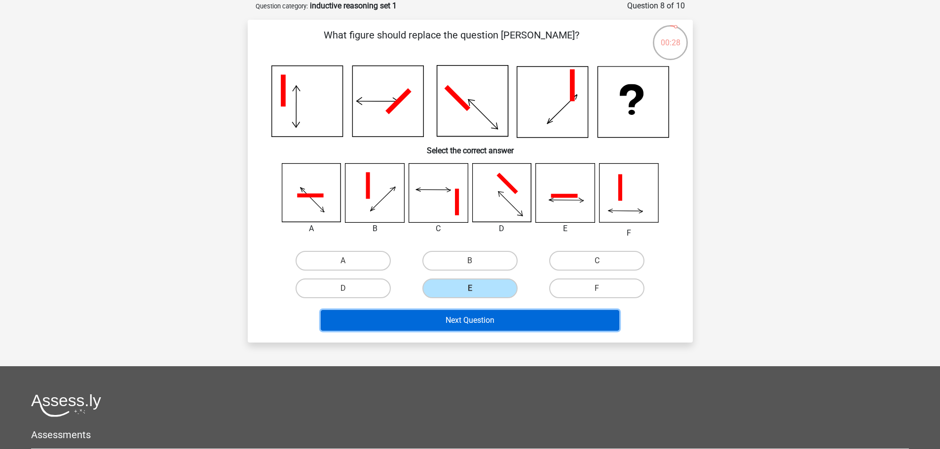
click at [472, 323] on button "Next Question" at bounding box center [470, 320] width 298 height 21
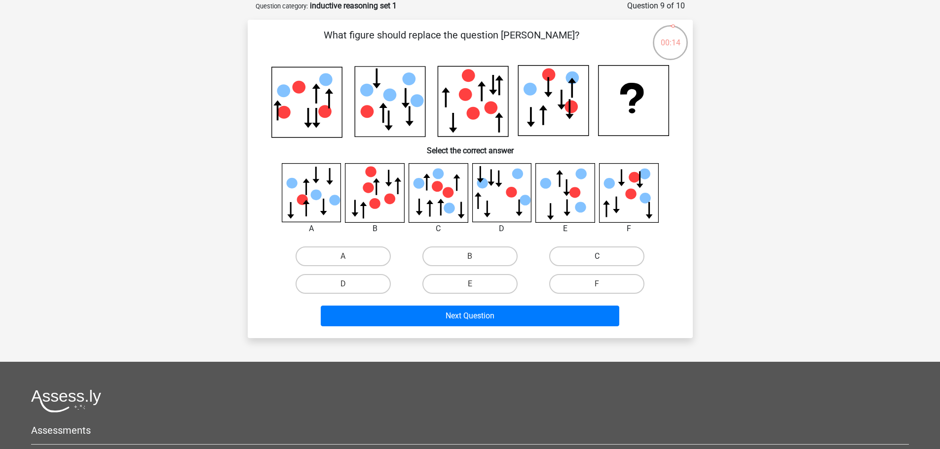
click at [569, 262] on label "C" at bounding box center [596, 257] width 95 height 20
click at [597, 262] on input "C" at bounding box center [600, 260] width 6 height 6
radio input "true"
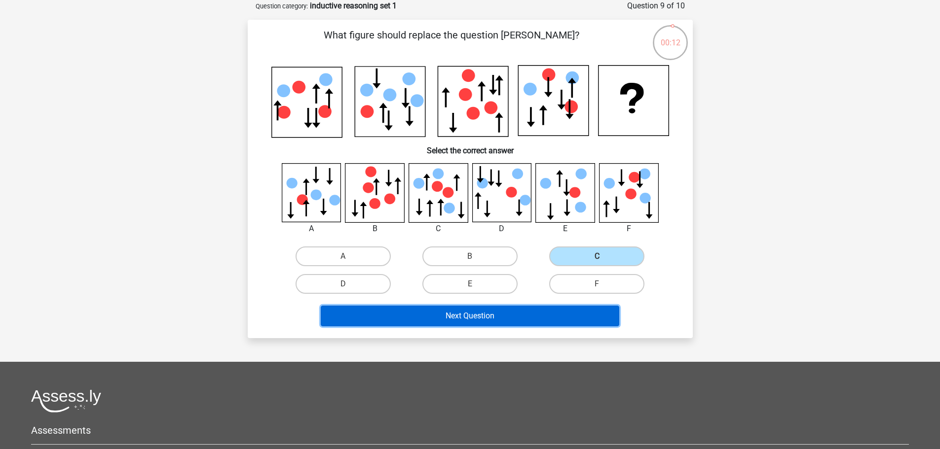
click at [558, 326] on button "Next Question" at bounding box center [470, 316] width 298 height 21
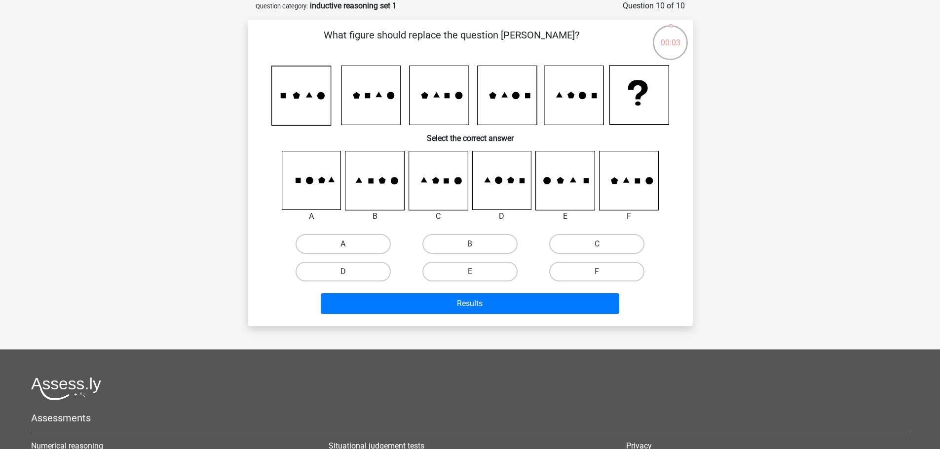
click at [370, 240] on label "A" at bounding box center [343, 244] width 95 height 20
click at [349, 244] on input "A" at bounding box center [346, 247] width 6 height 6
radio input "true"
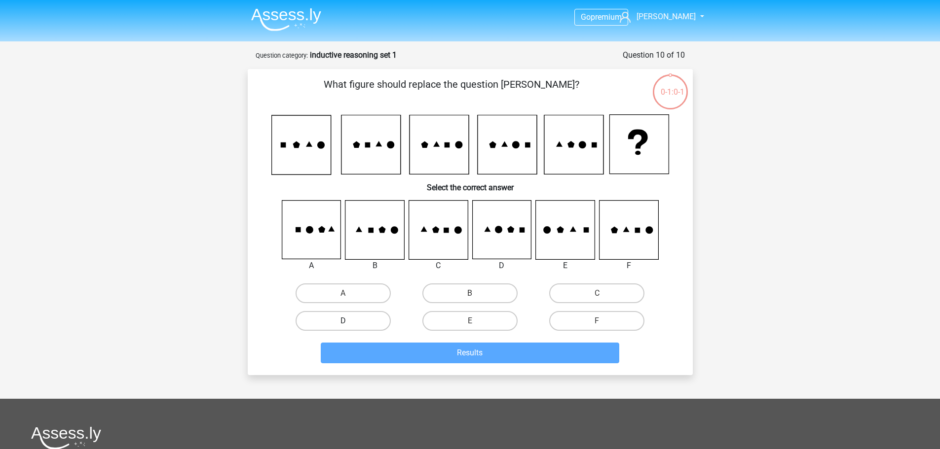
scroll to position [49, 0]
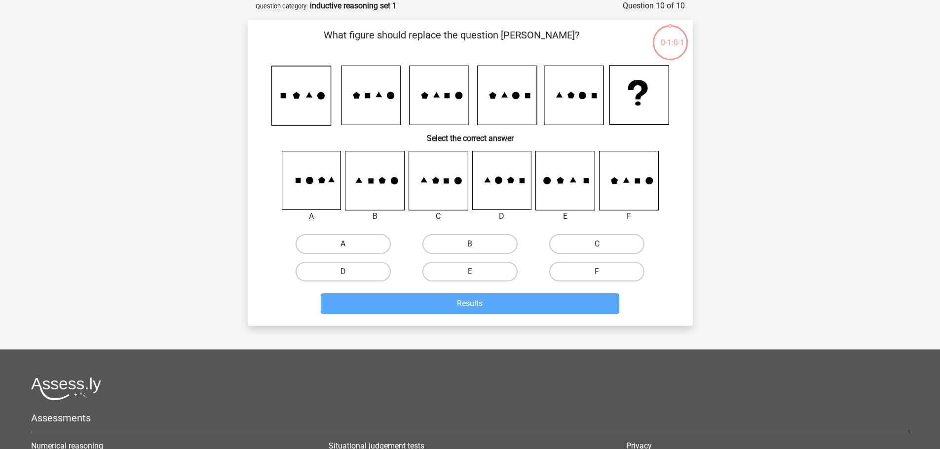
click at [371, 241] on label "A" at bounding box center [343, 244] width 95 height 20
click at [349, 244] on input "A" at bounding box center [346, 247] width 6 height 6
radio input "true"
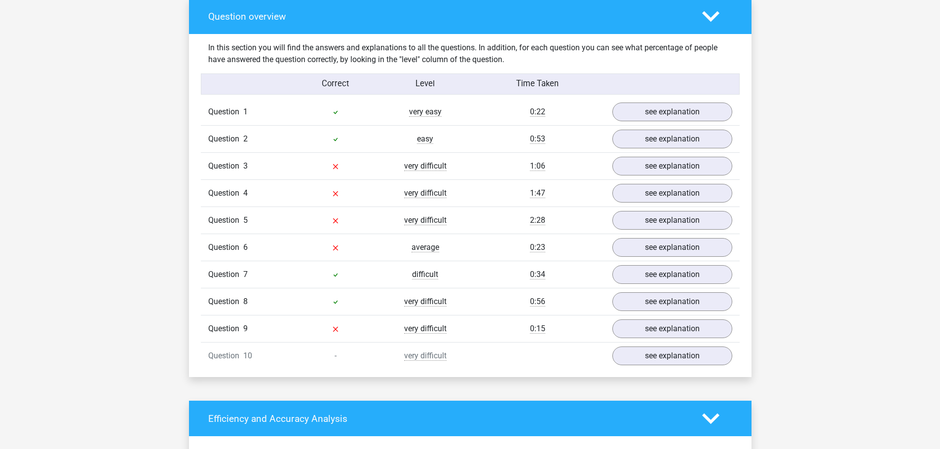
scroll to position [734, 0]
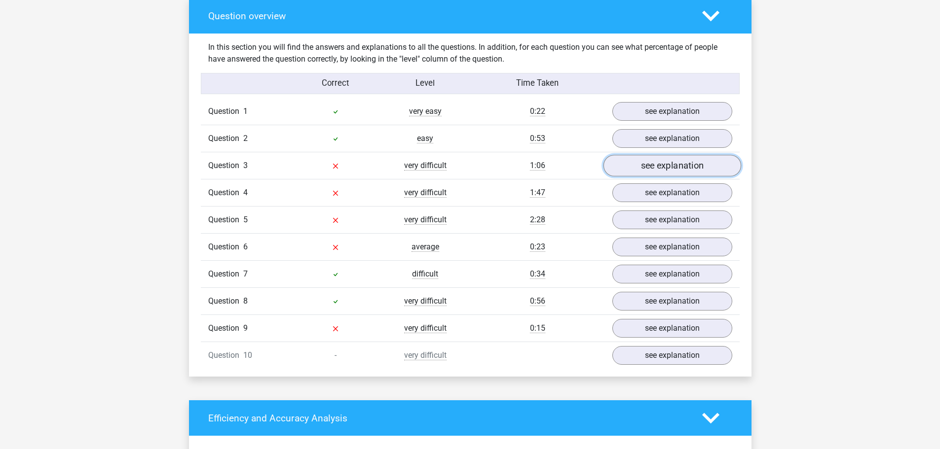
click at [641, 169] on link "see explanation" at bounding box center [672, 166] width 138 height 22
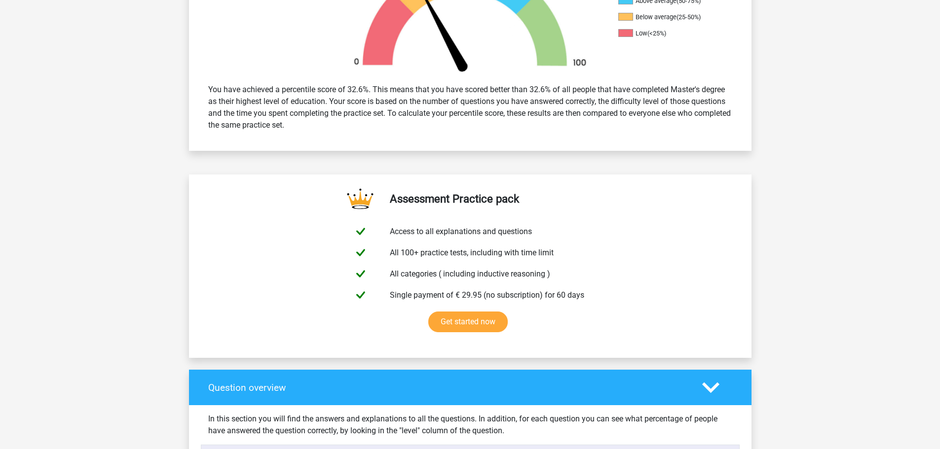
scroll to position [361, 0]
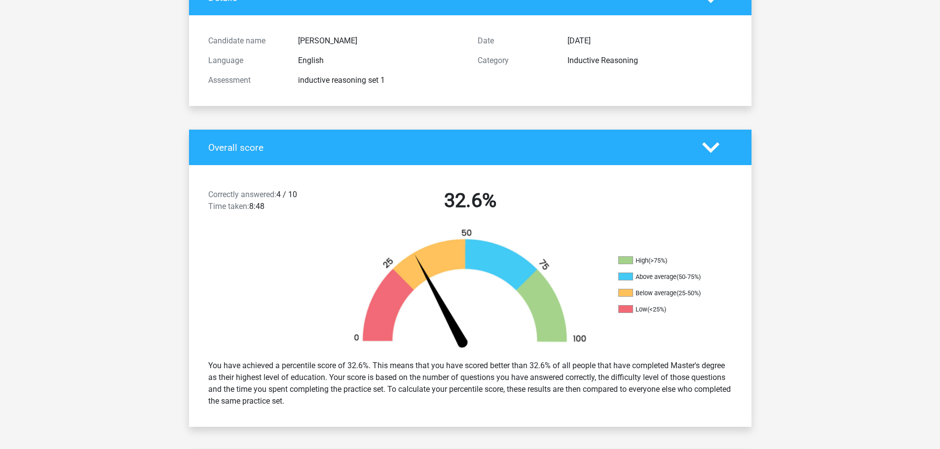
scroll to position [0, 0]
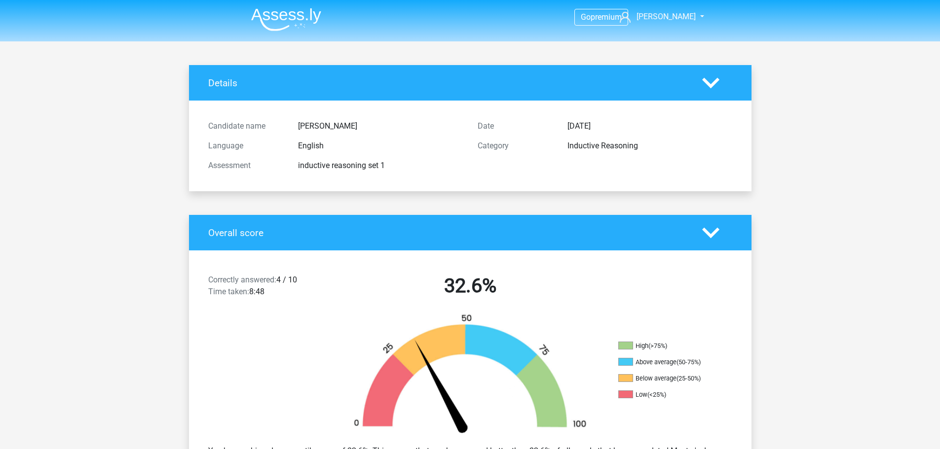
click at [713, 82] on polygon at bounding box center [710, 82] width 17 height 11
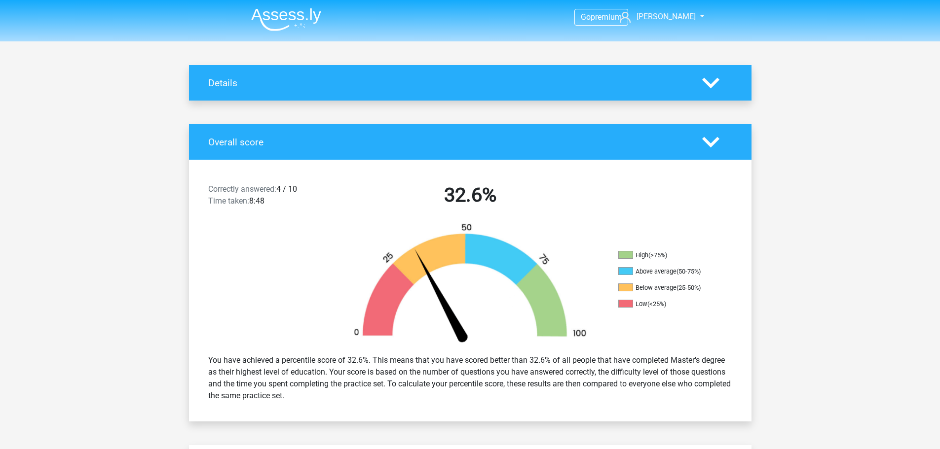
click at [612, 24] on span "Go premium" at bounding box center [601, 17] width 54 height 17
click at [609, 18] on span "premium" at bounding box center [606, 16] width 31 height 9
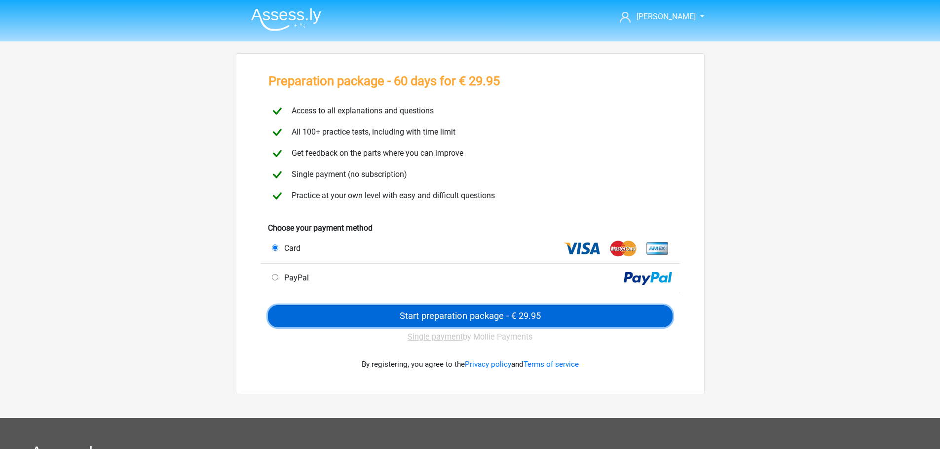
click at [453, 321] on input "Start preparation package - € 29.95" at bounding box center [470, 316] width 405 height 22
